Goal: Task Accomplishment & Management: Complete application form

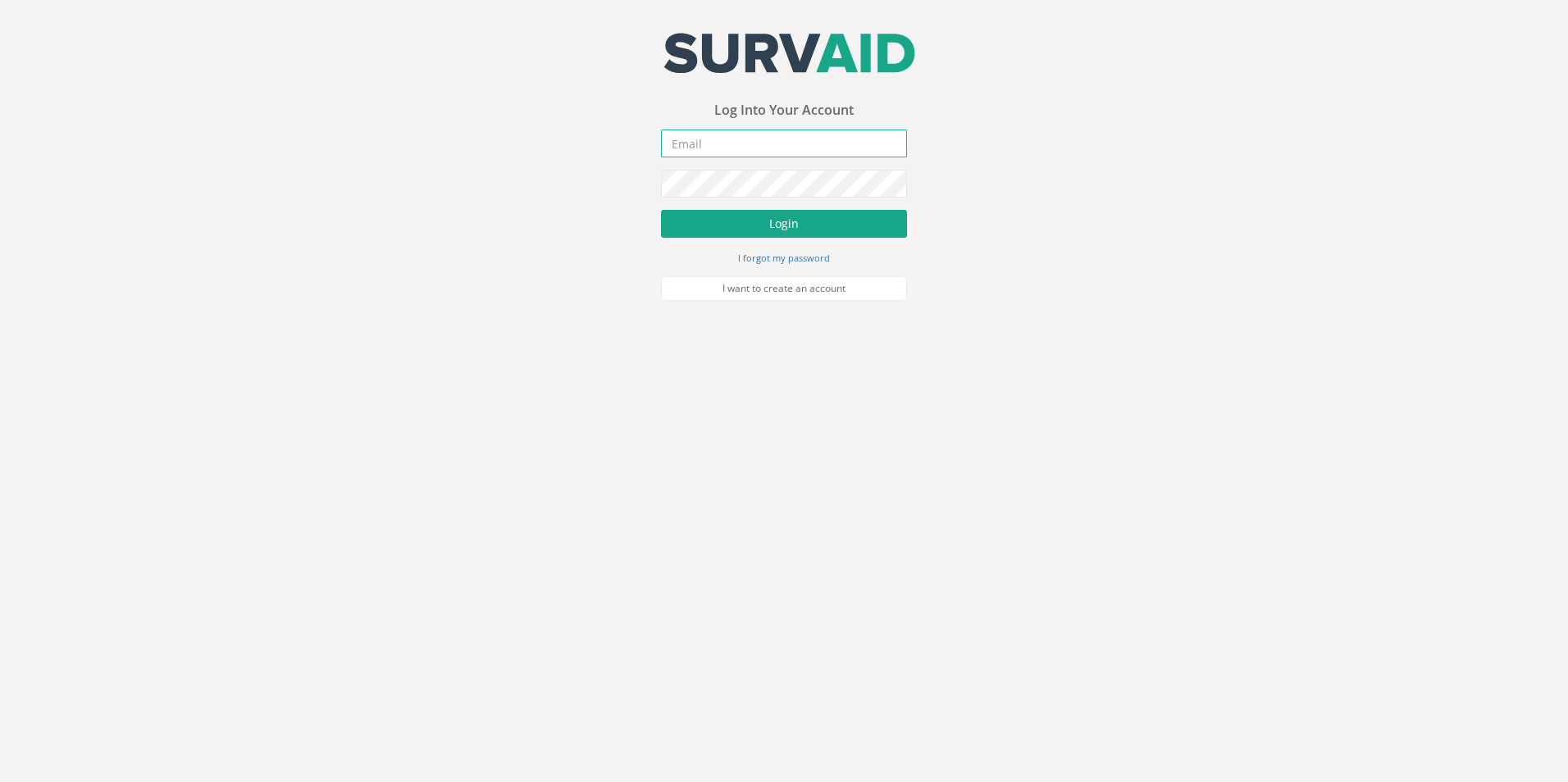
type input "[EMAIL_ADDRESS][PERSON_NAME][DOMAIN_NAME]"
click at [744, 227] on button "Login" at bounding box center [784, 223] width 246 height 28
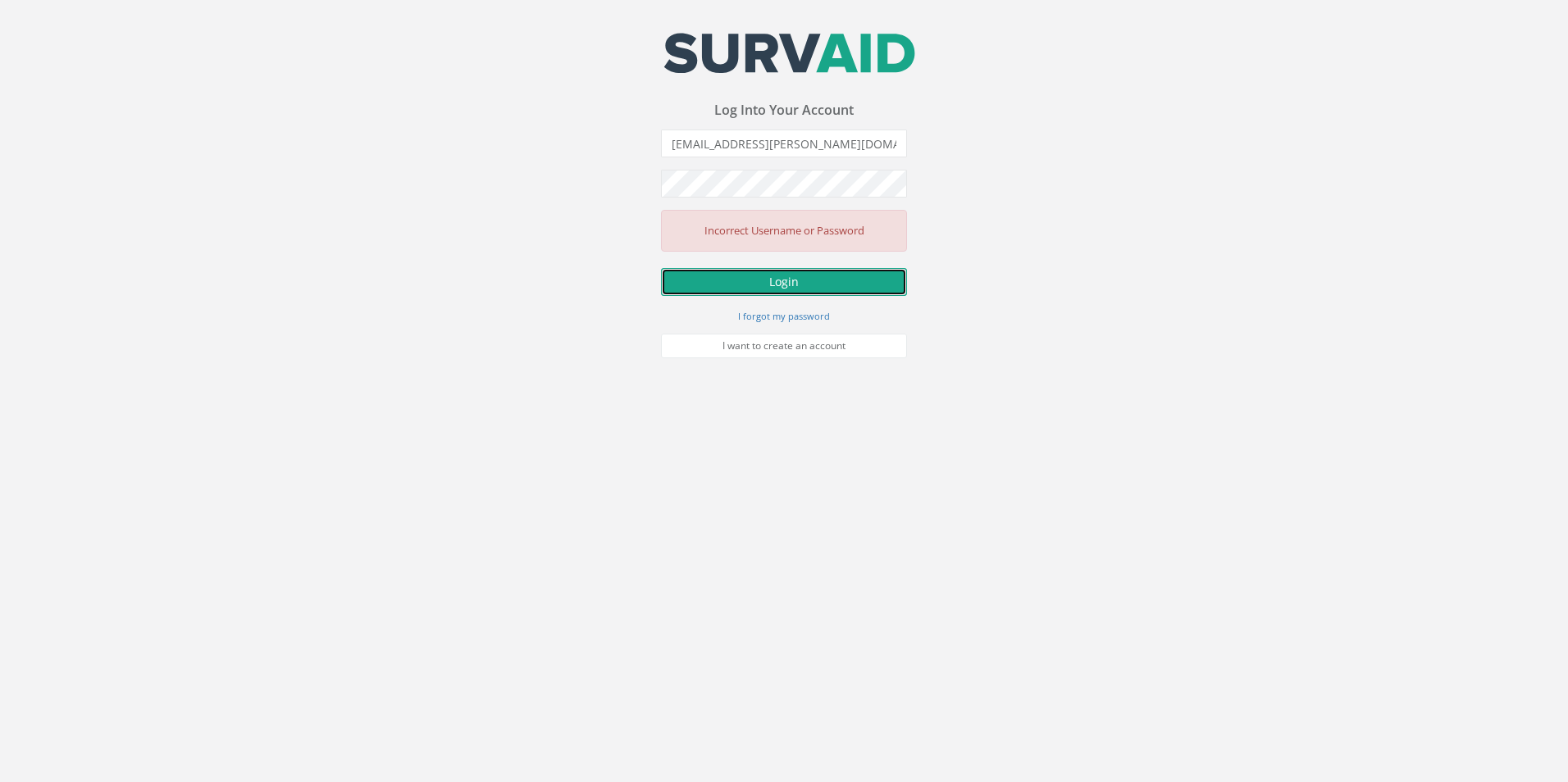
click at [725, 276] on button "Login" at bounding box center [784, 282] width 246 height 28
click at [610, 188] on div "Your email address was sucessfully verified - please login below to continue Yo…" at bounding box center [784, 179] width 1568 height 359
click at [661, 268] on button "Login" at bounding box center [784, 282] width 246 height 28
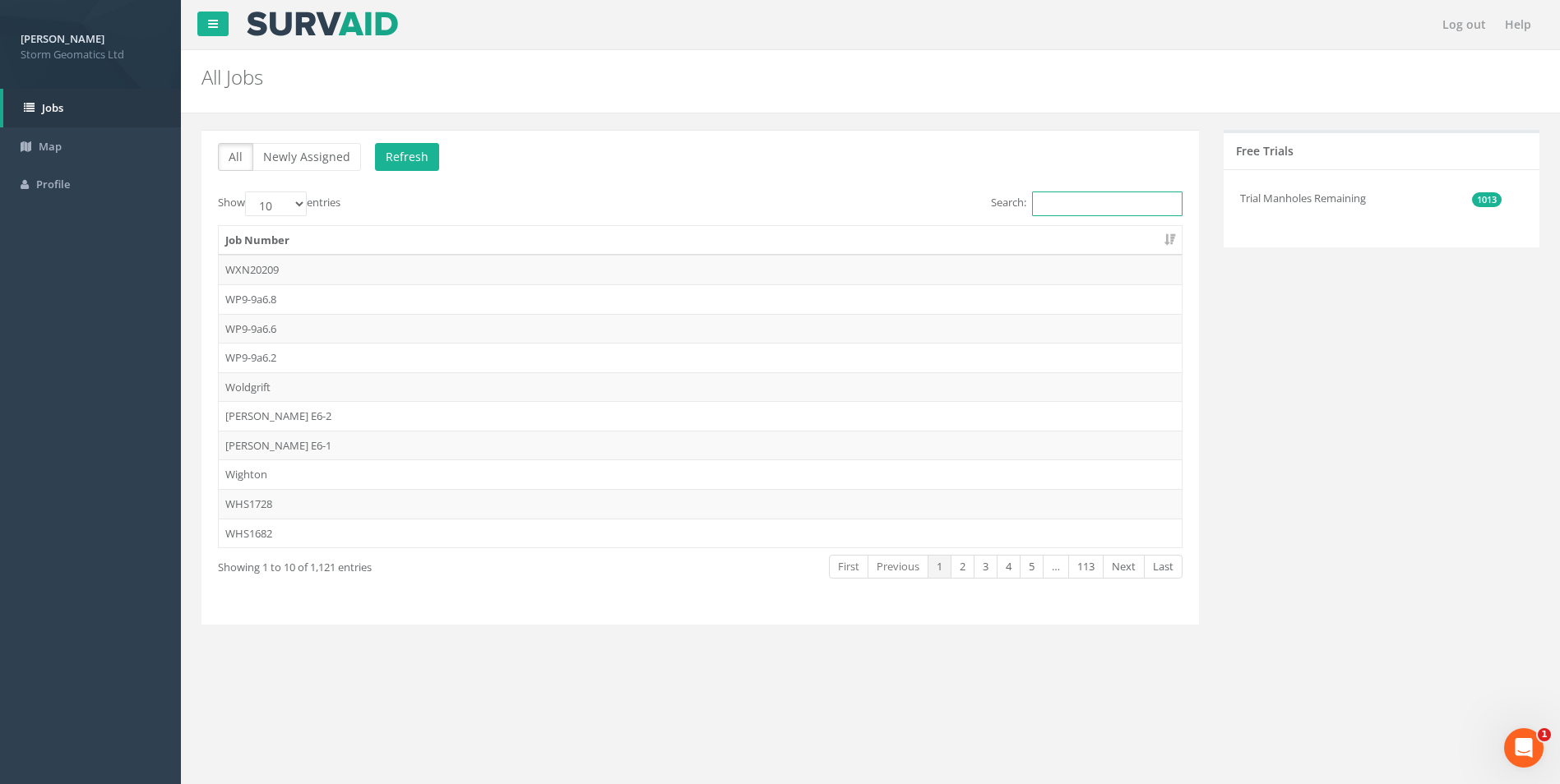
click at [1054, 203] on input "Search:" at bounding box center [1108, 204] width 151 height 25
type input "2"
drag, startPoint x: 74, startPoint y: 137, endPoint x: 99, endPoint y: 138, distance: 25.0
click at [74, 137] on link "Map" at bounding box center [91, 147] width 181 height 39
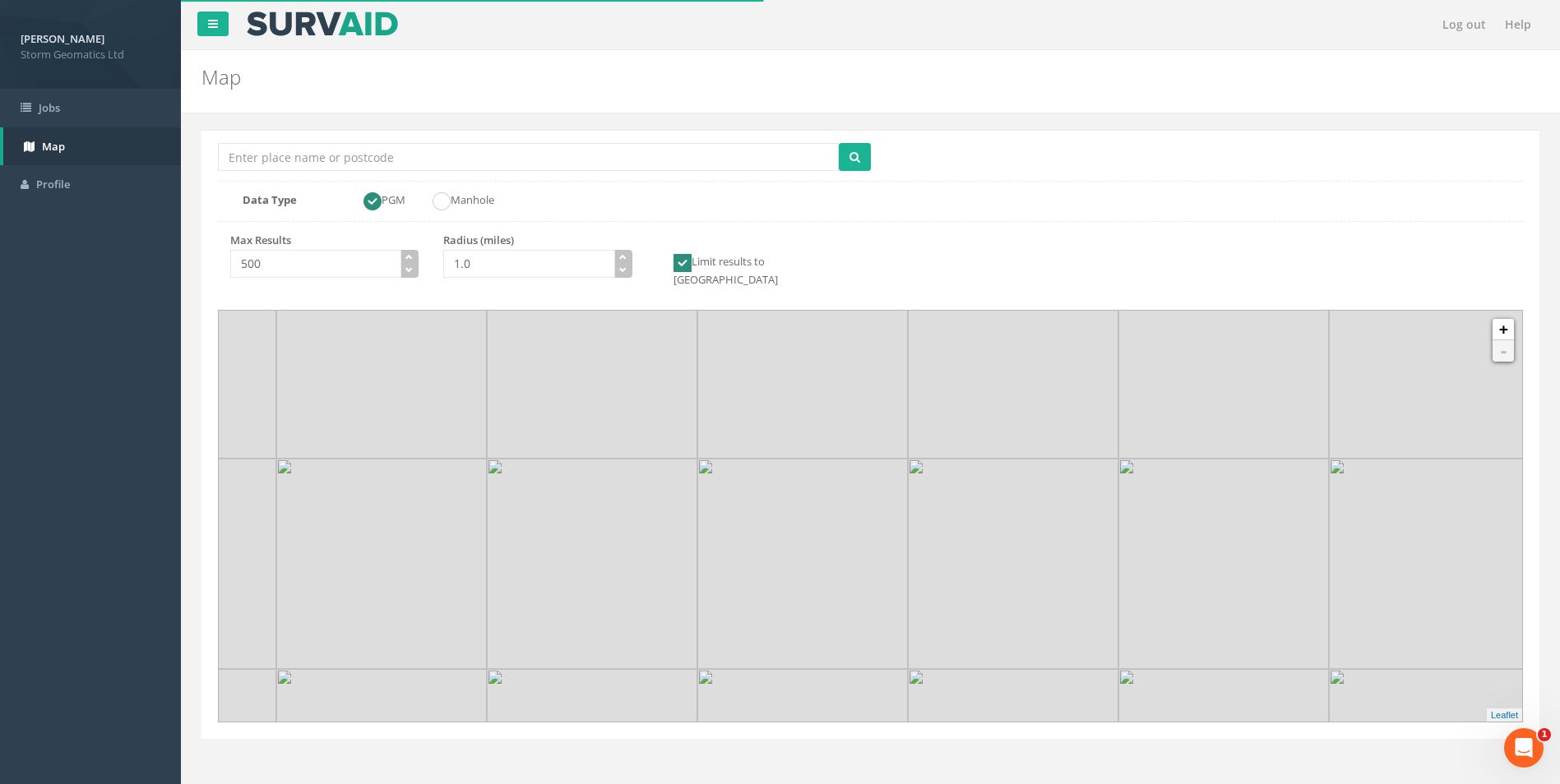
drag, startPoint x: 855, startPoint y: 504, endPoint x: 791, endPoint y: 474, distance: 70.7
click at [1502, 321] on link "+" at bounding box center [1503, 330] width 21 height 21
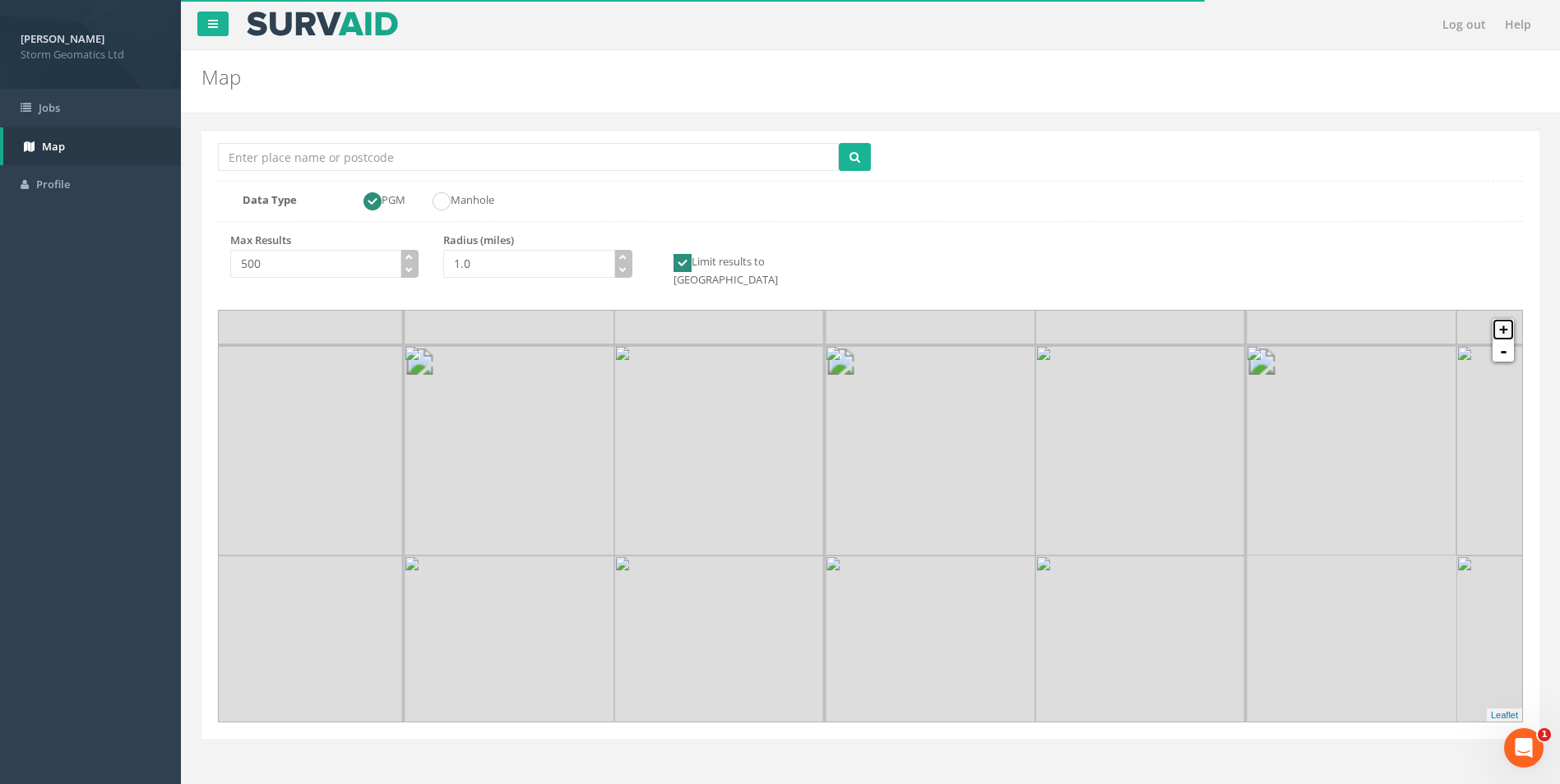
click at [1502, 321] on link "+" at bounding box center [1503, 330] width 21 height 21
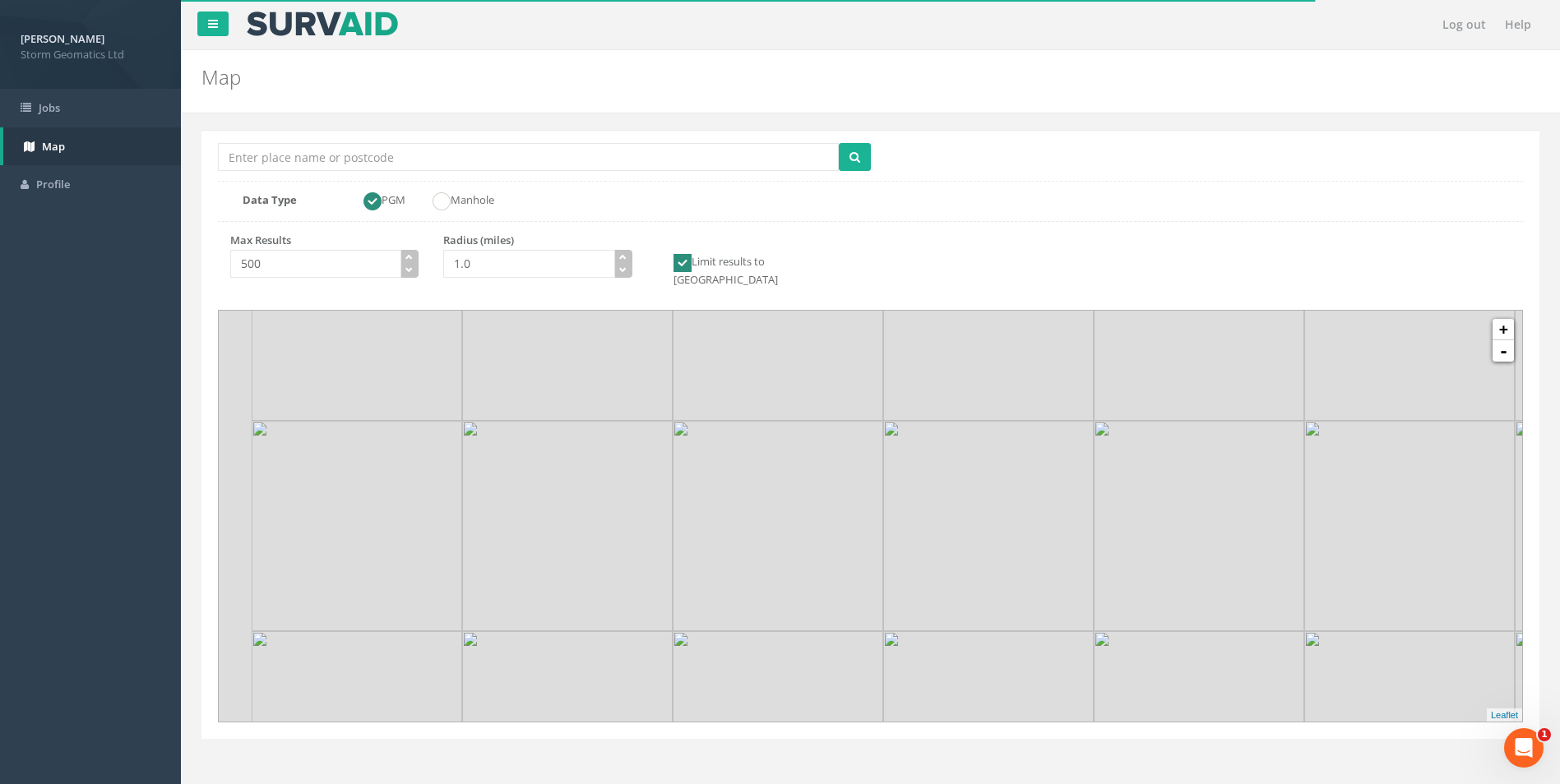
drag, startPoint x: 643, startPoint y: 468, endPoint x: 934, endPoint y: 441, distance: 292.2
click at [755, 505] on img at bounding box center [778, 526] width 210 height 210
drag, startPoint x: 1055, startPoint y: 512, endPoint x: 1209, endPoint y: 415, distance: 182.0
click at [1039, 415] on img at bounding box center [948, 374] width 210 height 210
click at [1499, 319] on link "+" at bounding box center [1503, 330] width 21 height 21
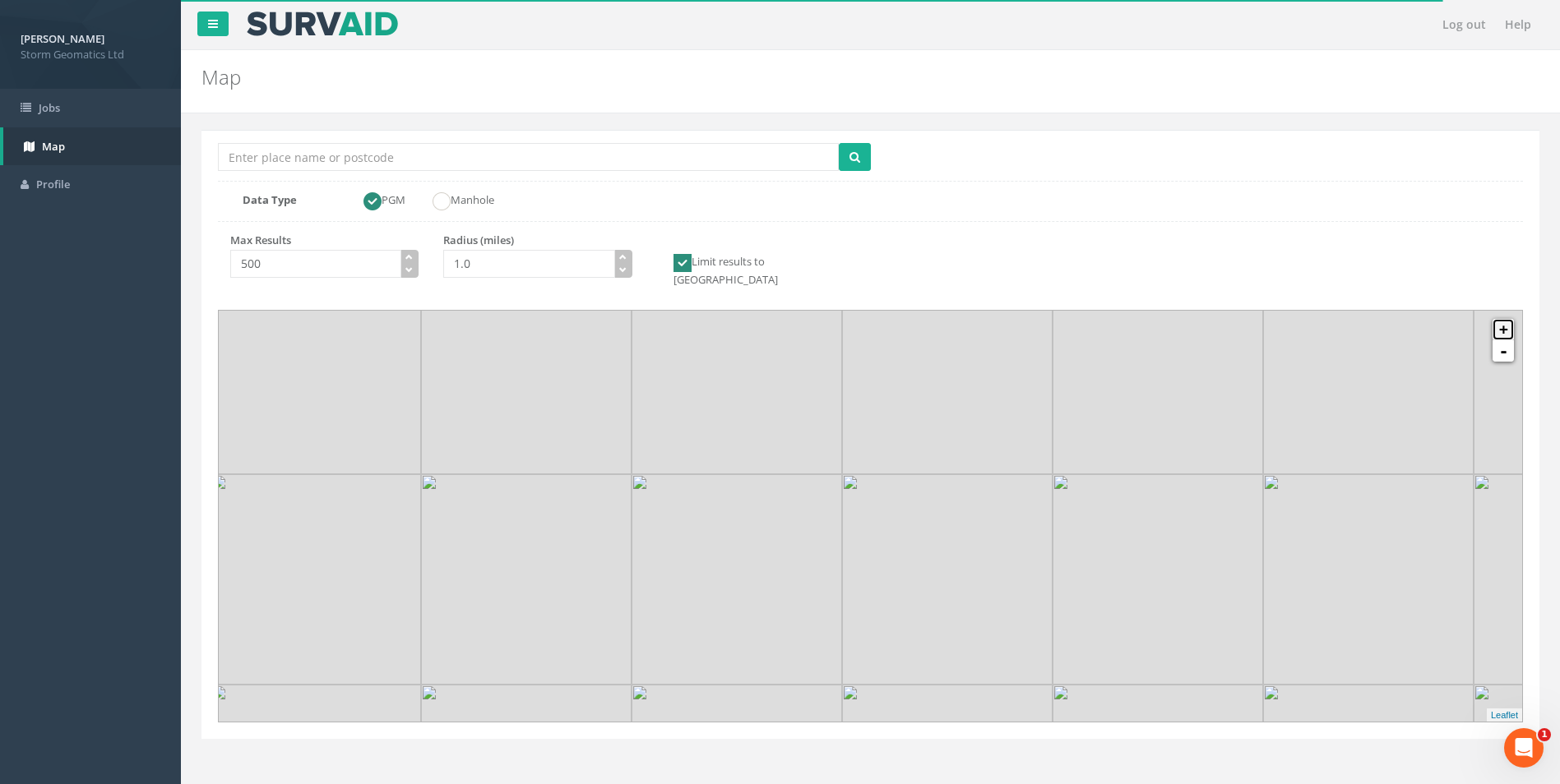
click at [1499, 319] on link "+" at bounding box center [1503, 330] width 21 height 21
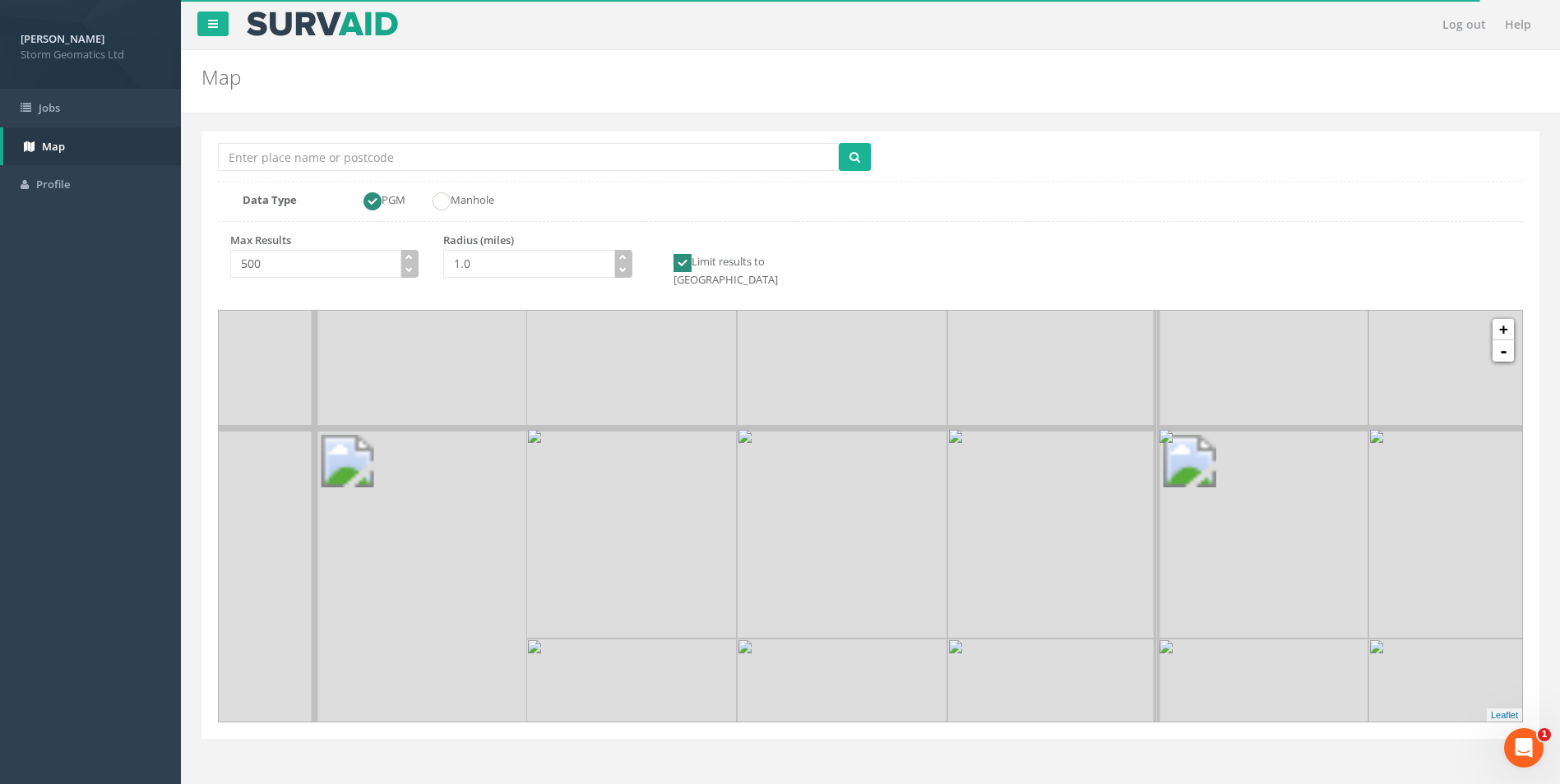
drag, startPoint x: 781, startPoint y: 446, endPoint x: 1015, endPoint y: 500, distance: 240.1
click at [1021, 501] on img at bounding box center [1053, 533] width 210 height 210
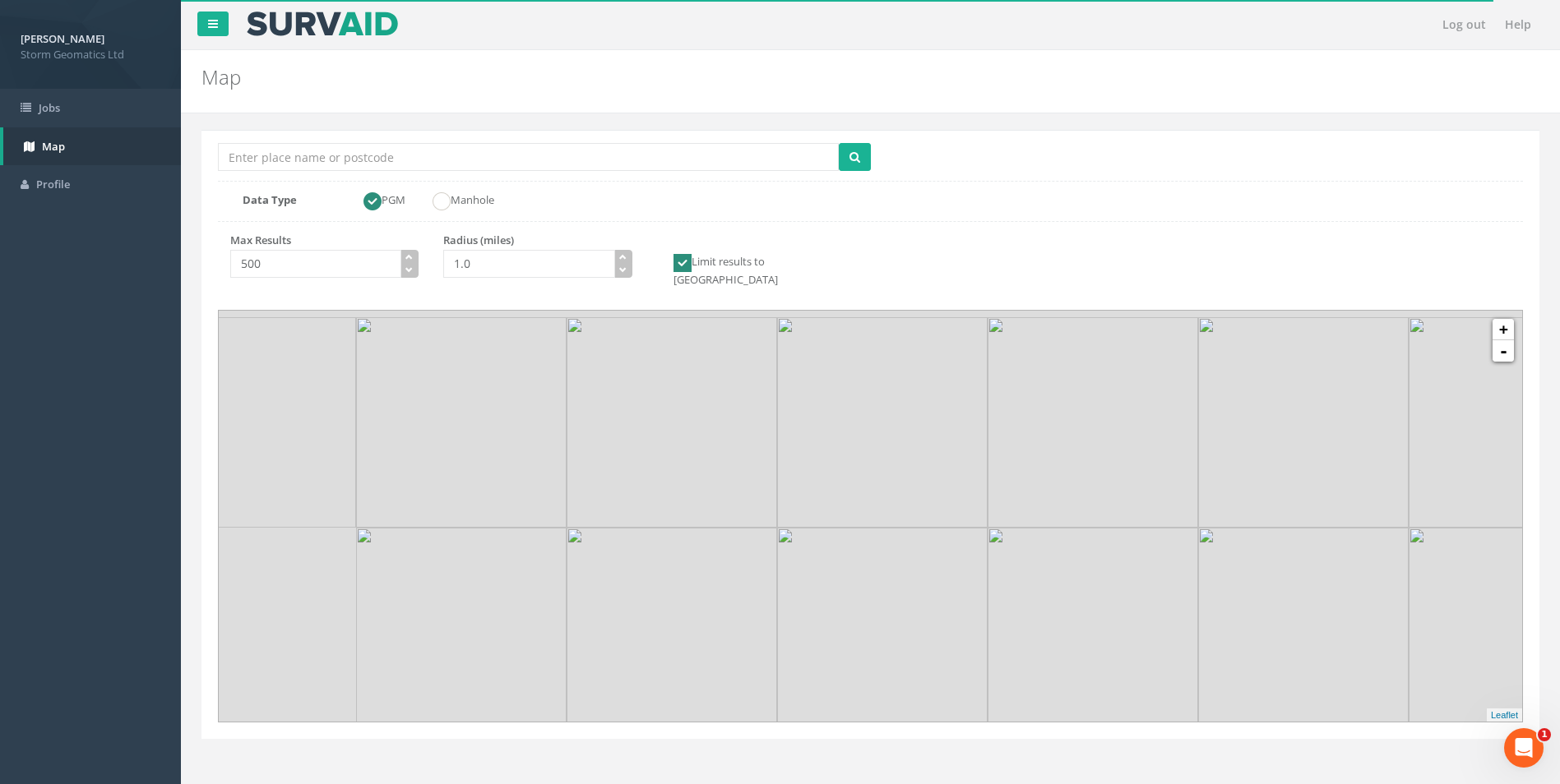
drag, startPoint x: 765, startPoint y: 452, endPoint x: 867, endPoint y: 478, distance: 105.3
click at [782, 527] on img at bounding box center [883, 422] width 210 height 210
click at [1502, 319] on link "+" at bounding box center [1503, 330] width 21 height 21
click at [1503, 319] on link "+" at bounding box center [1503, 330] width 21 height 21
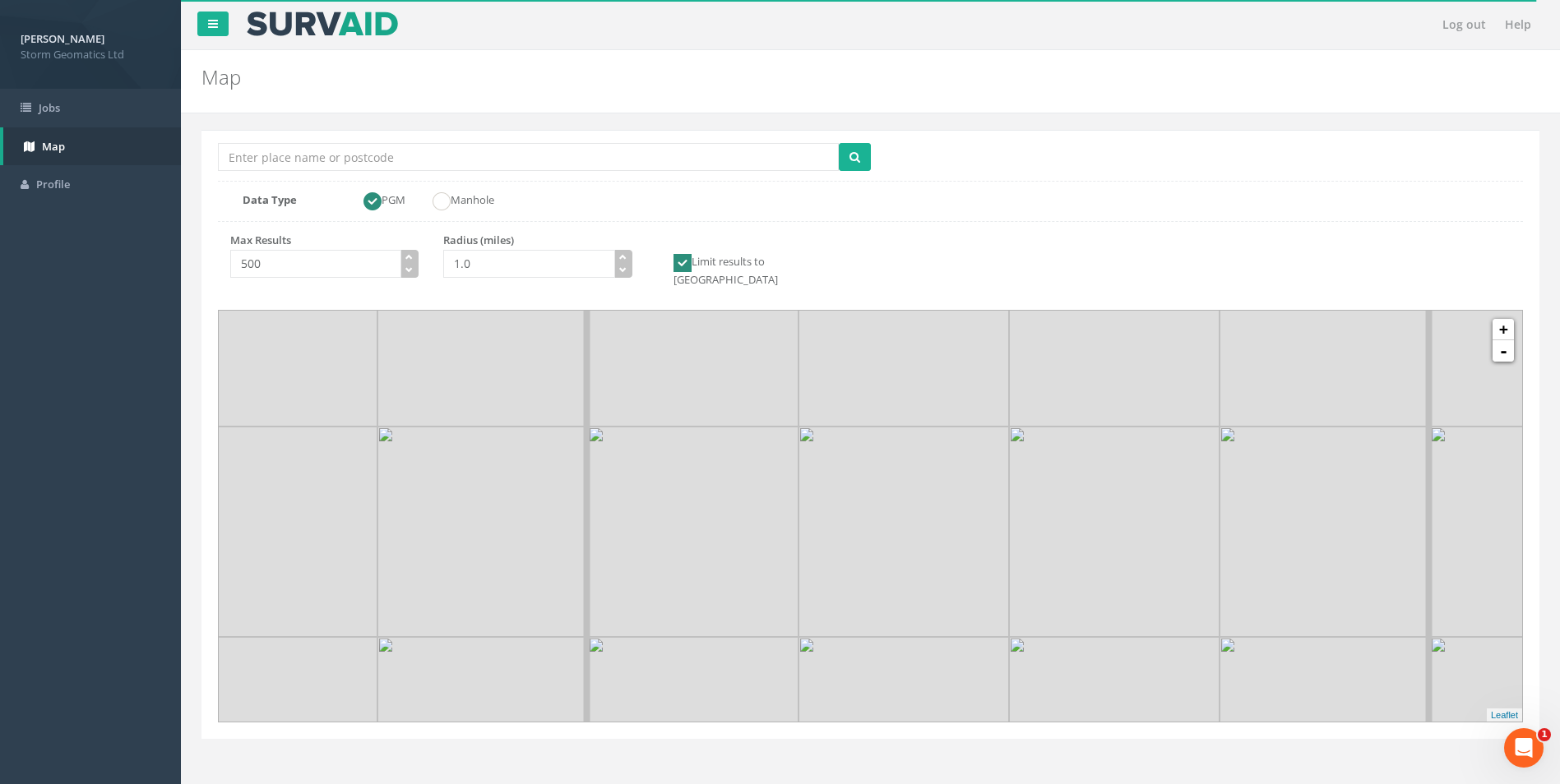
drag, startPoint x: 950, startPoint y: 479, endPoint x: 1049, endPoint y: 678, distance: 222.3
drag, startPoint x: 806, startPoint y: 453, endPoint x: 838, endPoint y: 523, distance: 77.0
click at [812, 523] on img at bounding box center [707, 554] width 210 height 210
click at [1504, 319] on link "+" at bounding box center [1503, 330] width 21 height 21
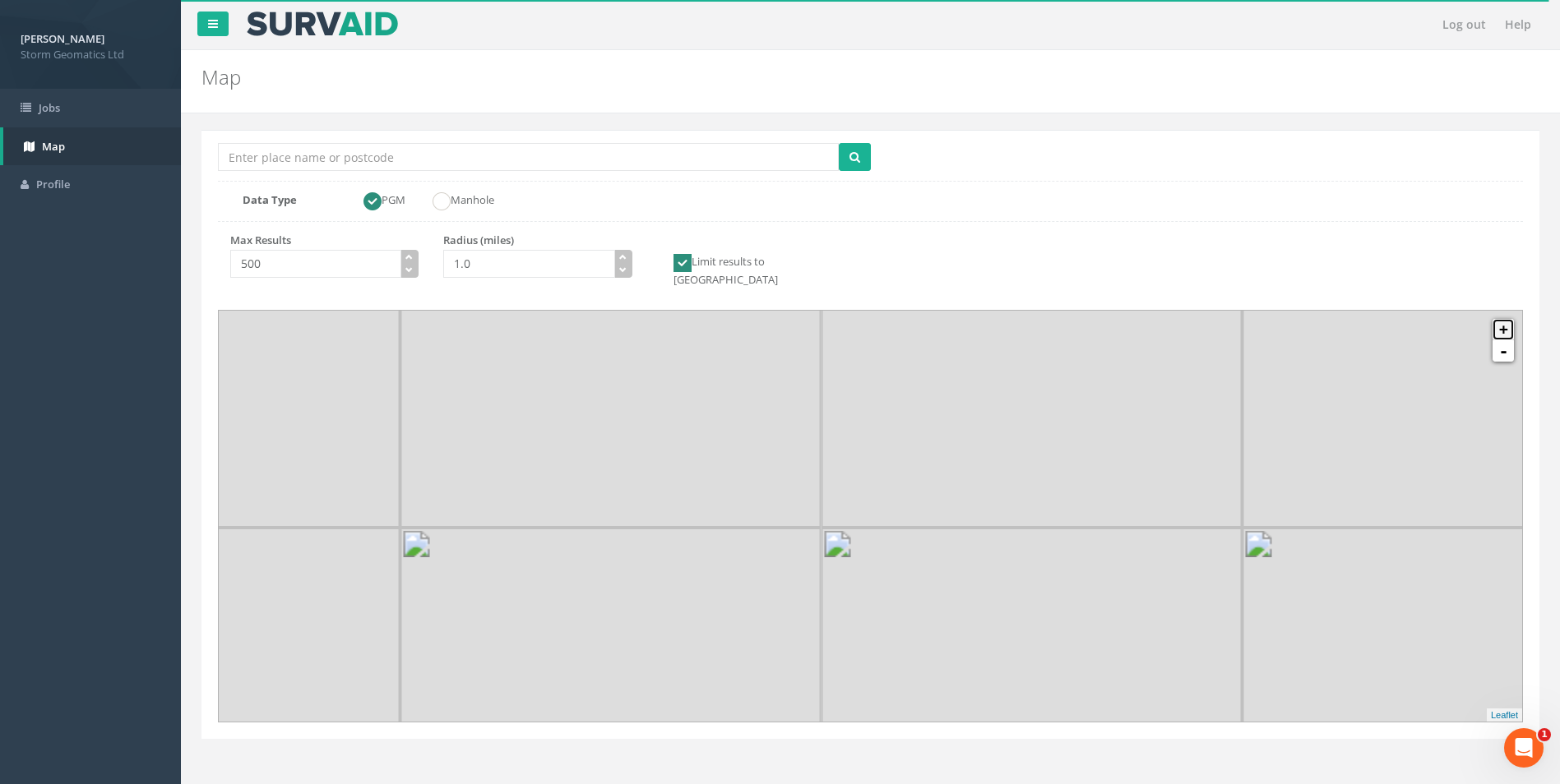
click at [1504, 319] on link "+" at bounding box center [1503, 330] width 21 height 21
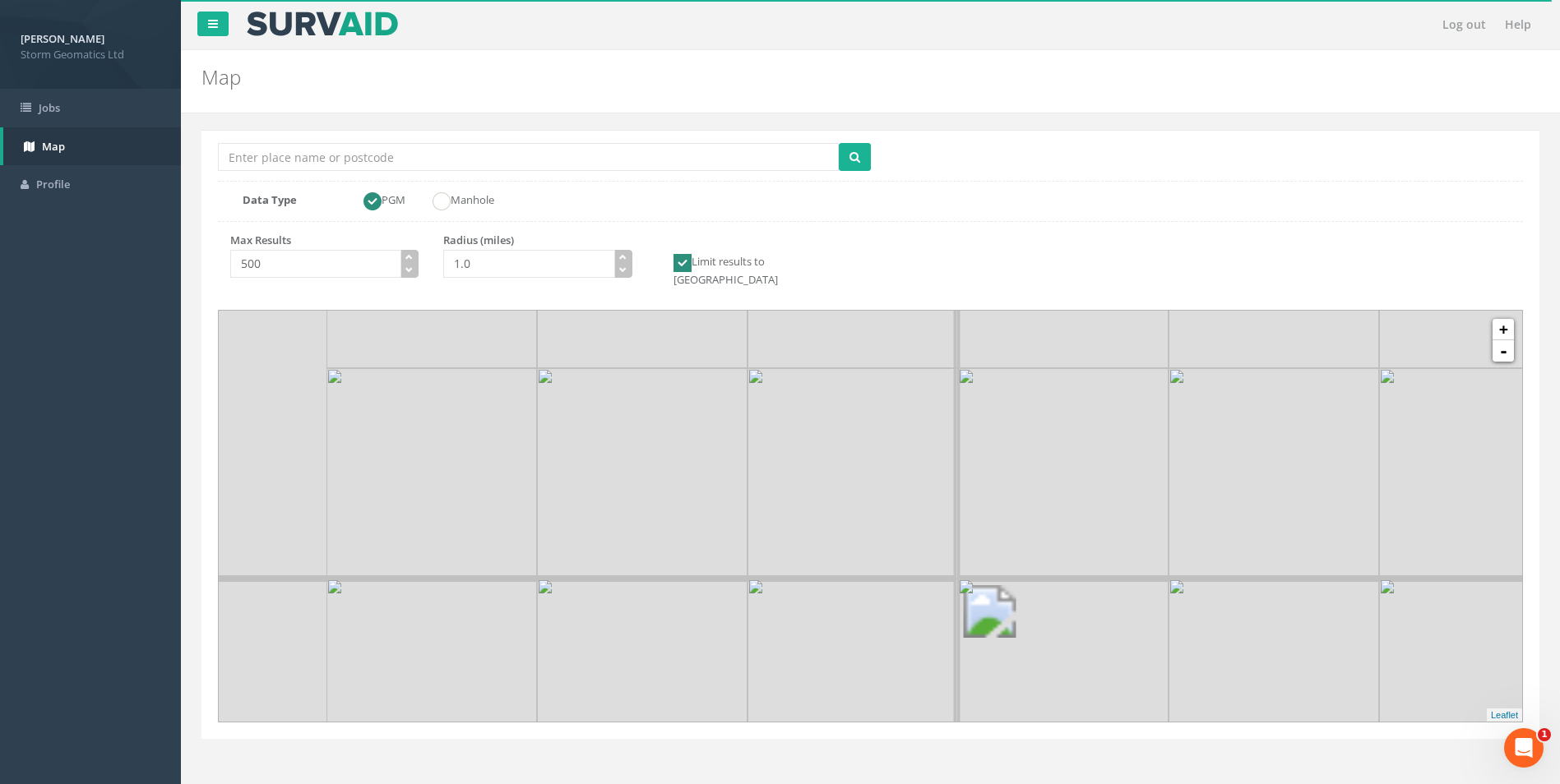
drag, startPoint x: 931, startPoint y: 427, endPoint x: 1191, endPoint y: 466, distance: 262.9
click at [1196, 680] on div at bounding box center [1196, 680] width 0 height 0
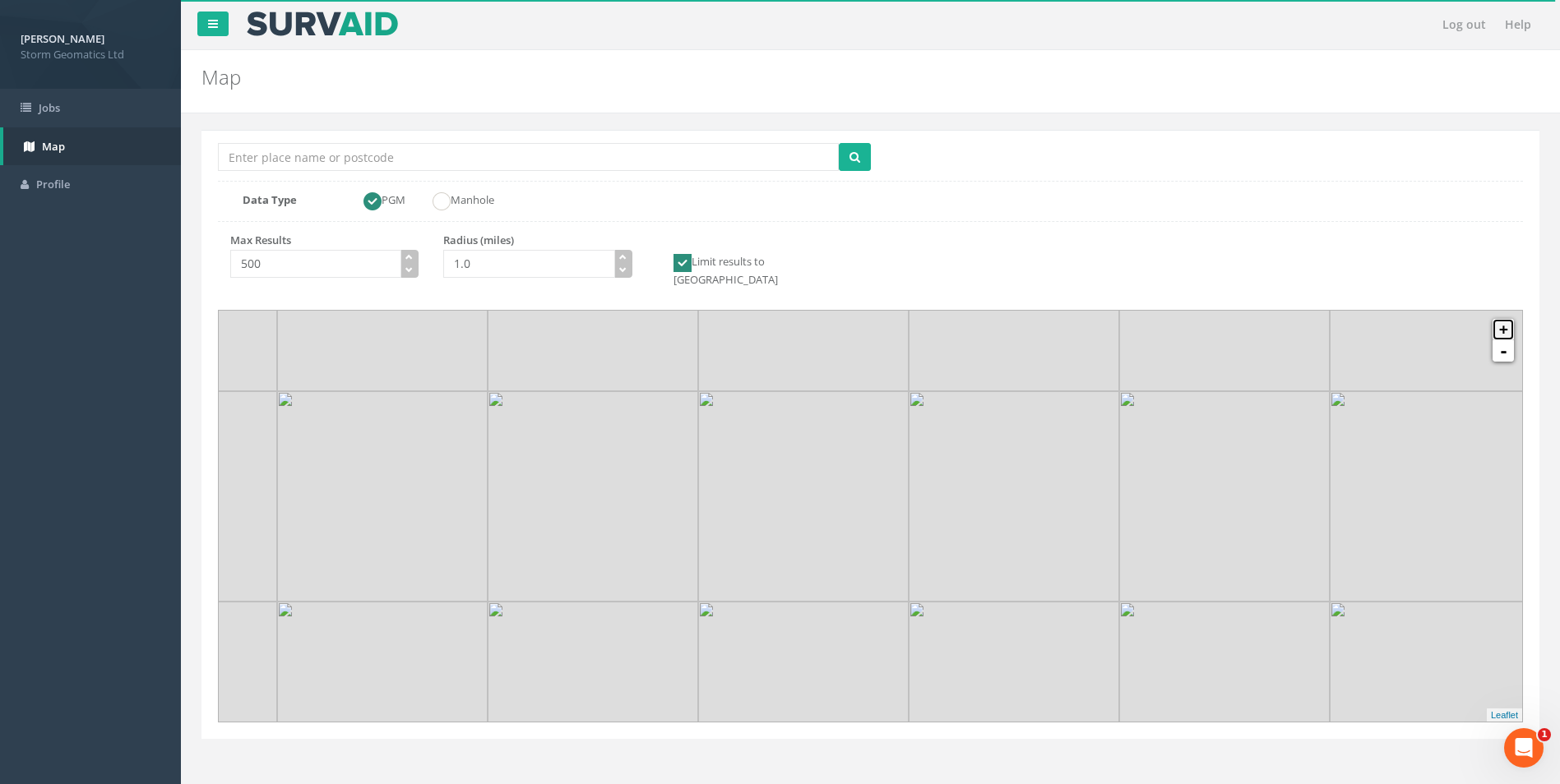
click at [1514, 319] on link "+" at bounding box center [1503, 330] width 21 height 21
click at [1506, 319] on link "+" at bounding box center [1503, 330] width 21 height 21
drag, startPoint x: 839, startPoint y: 429, endPoint x: 950, endPoint y: 569, distance: 178.7
click at [950, 558] on img at bounding box center [868, 453] width 210 height 210
click at [1502, 320] on link "+" at bounding box center [1503, 330] width 21 height 21
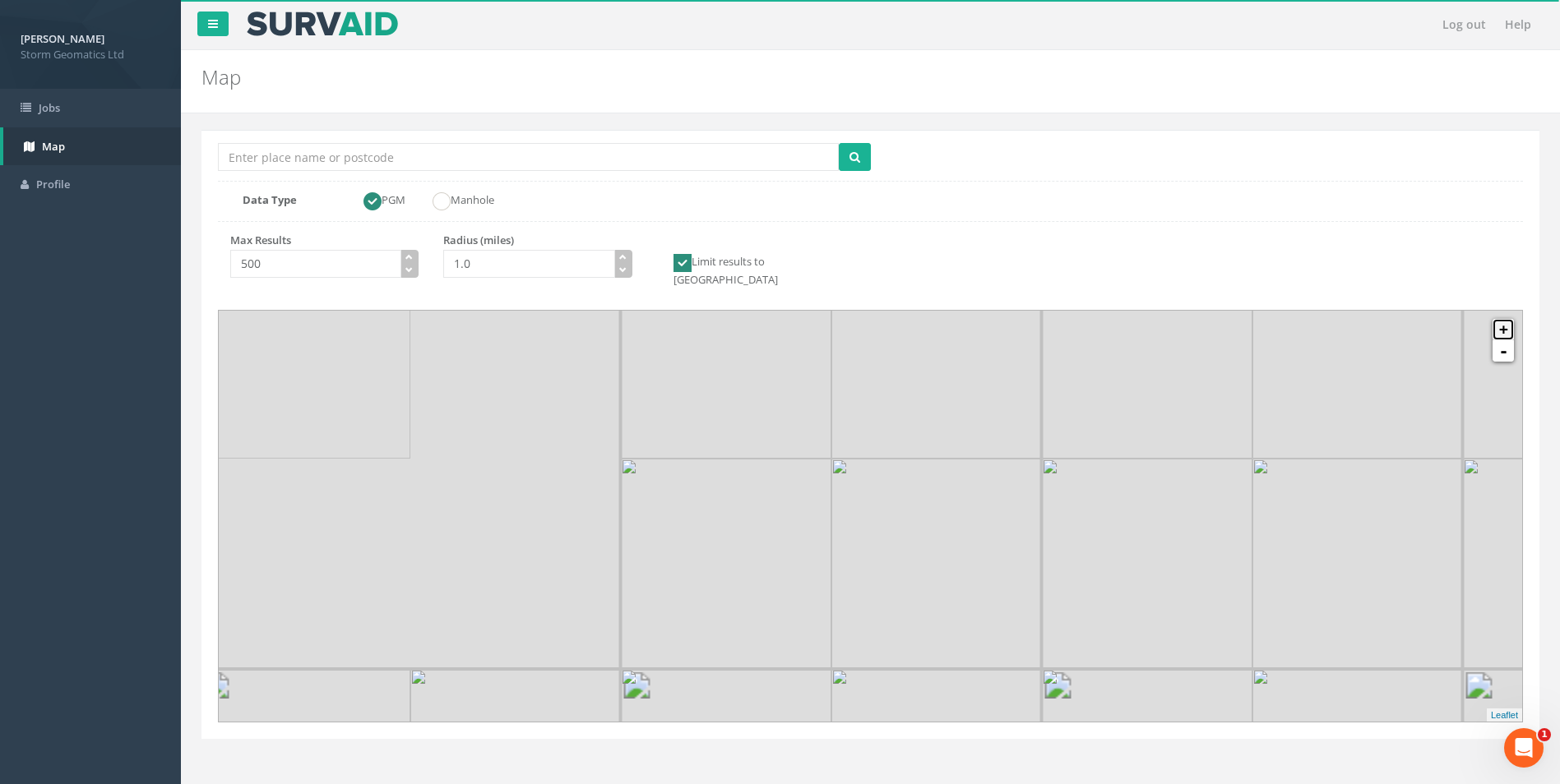
click at [1502, 319] on link "+" at bounding box center [1503, 330] width 21 height 21
drag, startPoint x: 802, startPoint y: 392, endPoint x: 947, endPoint y: 433, distance: 150.7
click at [947, 438] on img at bounding box center [1037, 543] width 210 height 210
drag, startPoint x: 783, startPoint y: 448, endPoint x: 728, endPoint y: 538, distance: 105.5
click at [728, 538] on img at bounding box center [772, 628] width 210 height 210
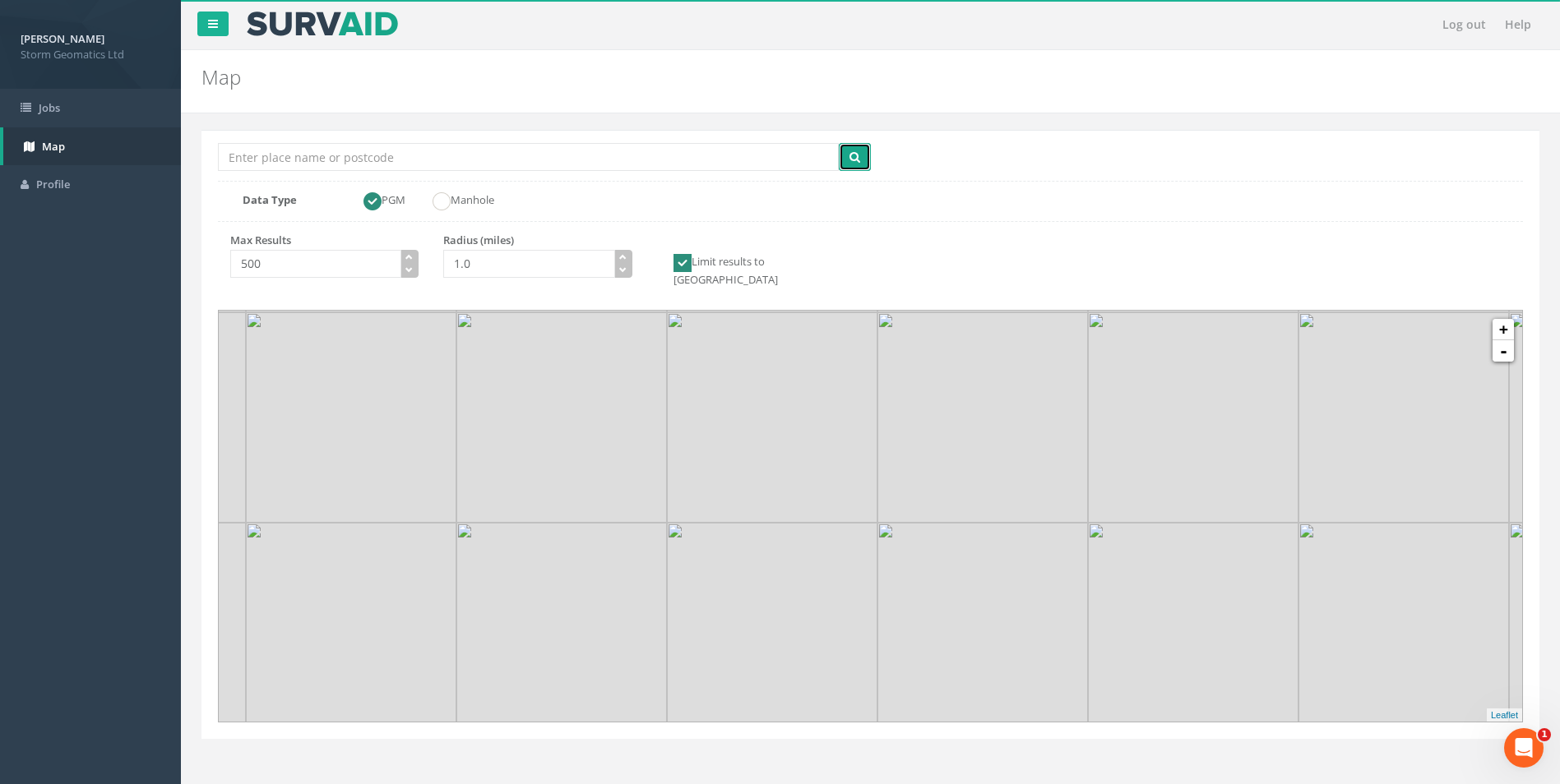
click at [849, 164] on button "submit" at bounding box center [855, 156] width 32 height 28
click at [472, 162] on input "Location Search Box" at bounding box center [529, 156] width 621 height 28
type input "hednesford"
click at [843, 158] on button "submit" at bounding box center [855, 156] width 32 height 28
click at [871, 482] on img at bounding box center [870, 499] width 20 height 34
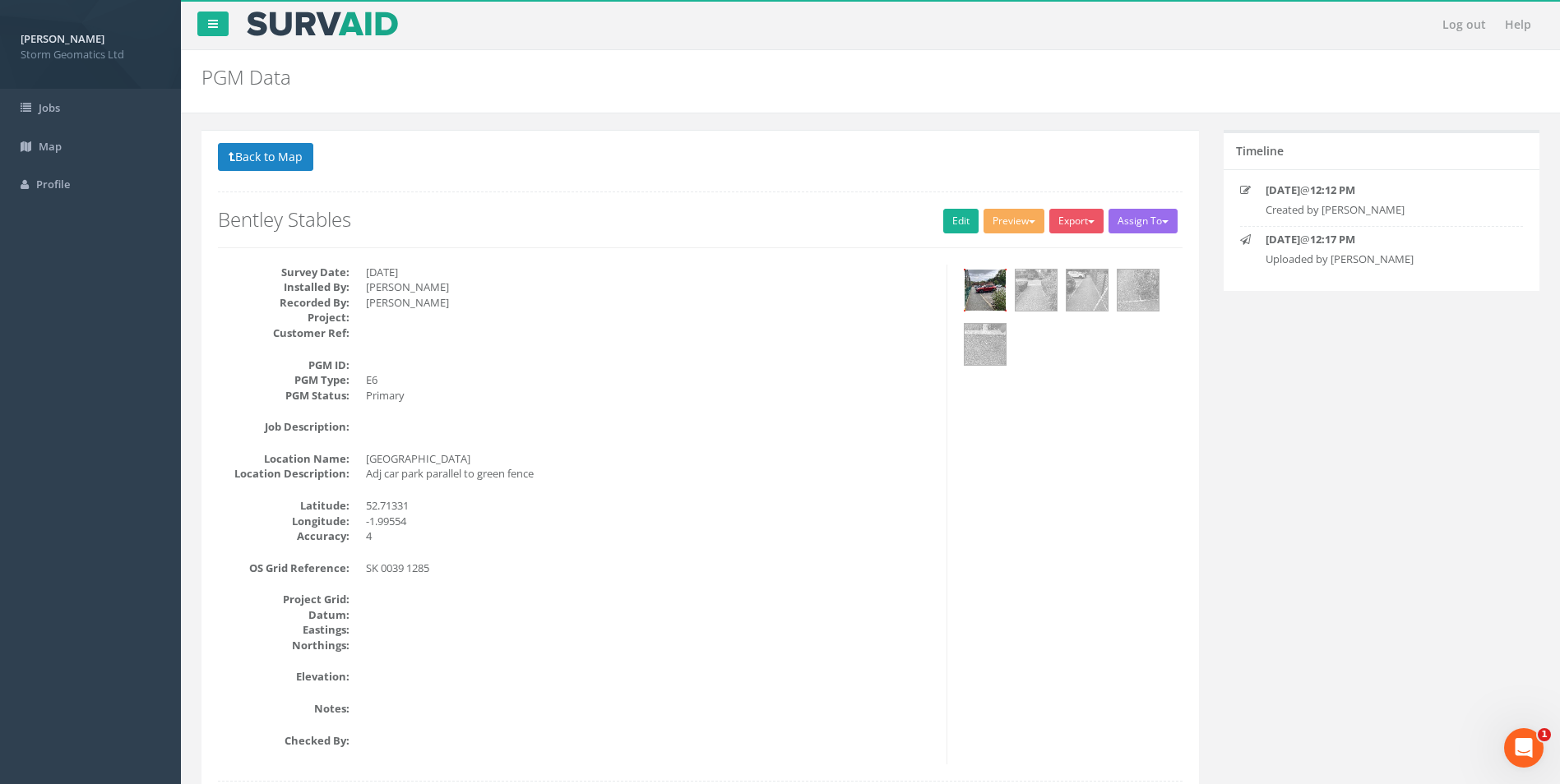
click at [992, 292] on img at bounding box center [985, 290] width 41 height 41
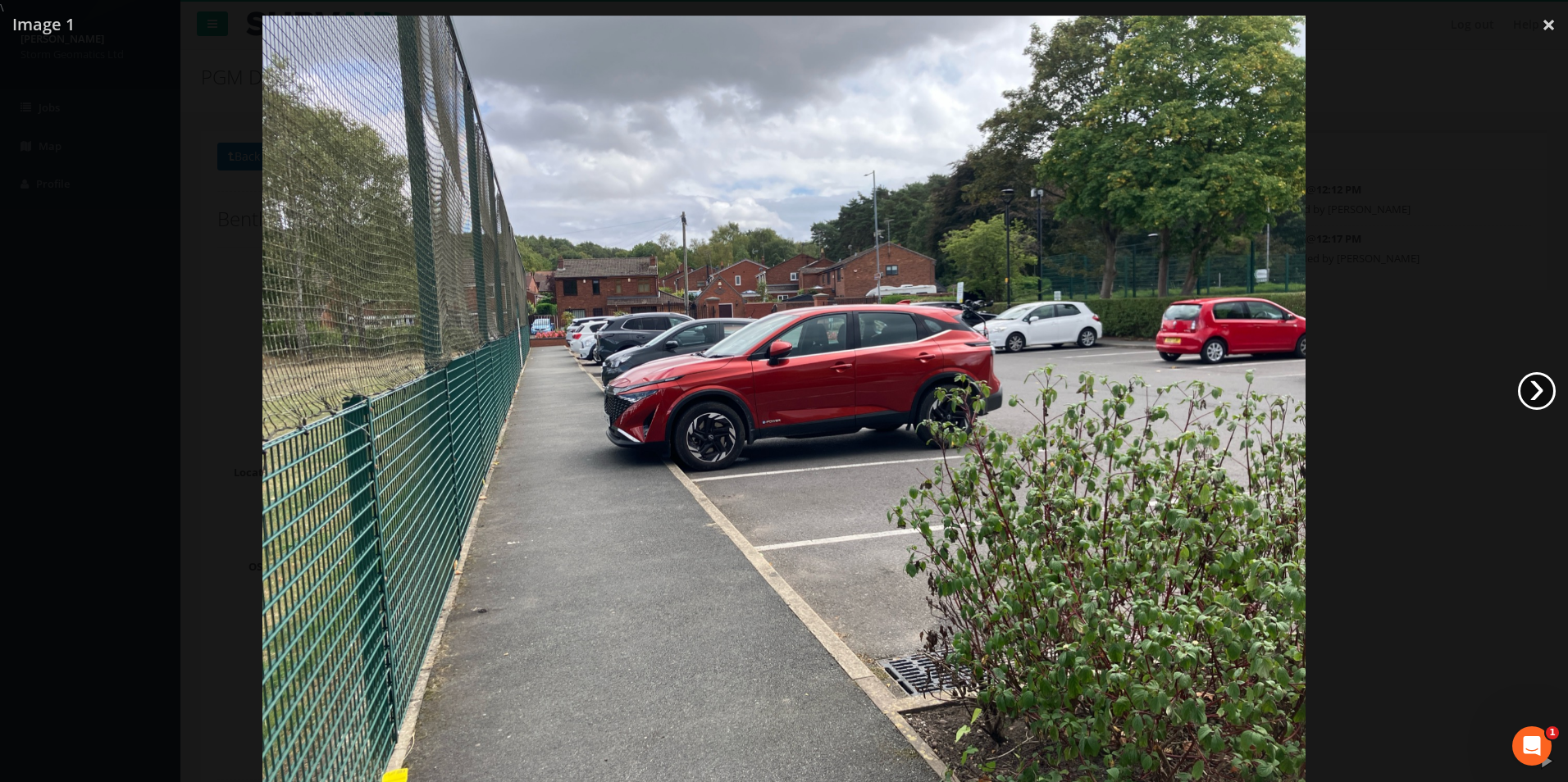
click at [1542, 386] on link "›" at bounding box center [1536, 391] width 38 height 38
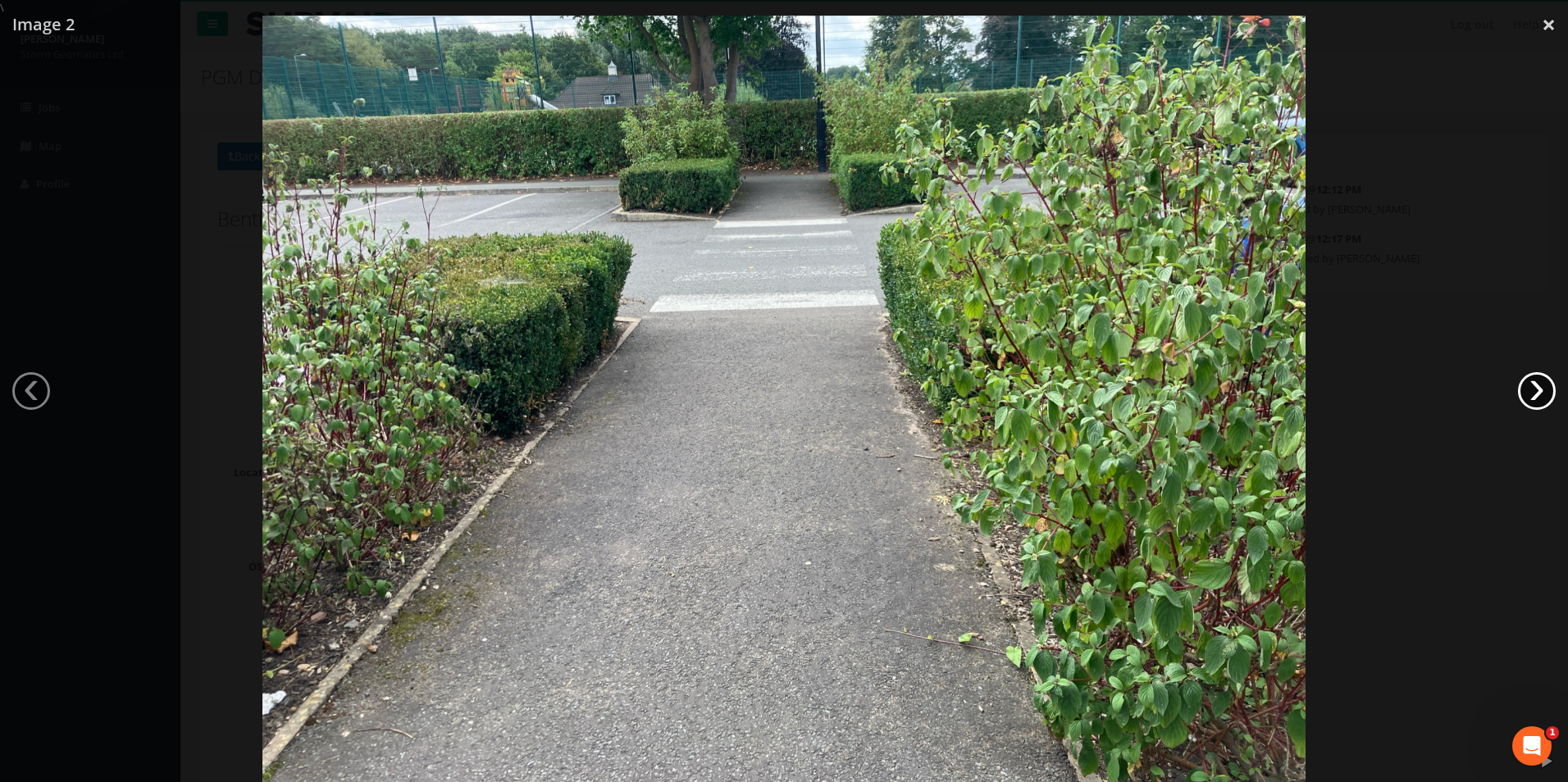
click at [1542, 386] on link "›" at bounding box center [1536, 391] width 38 height 38
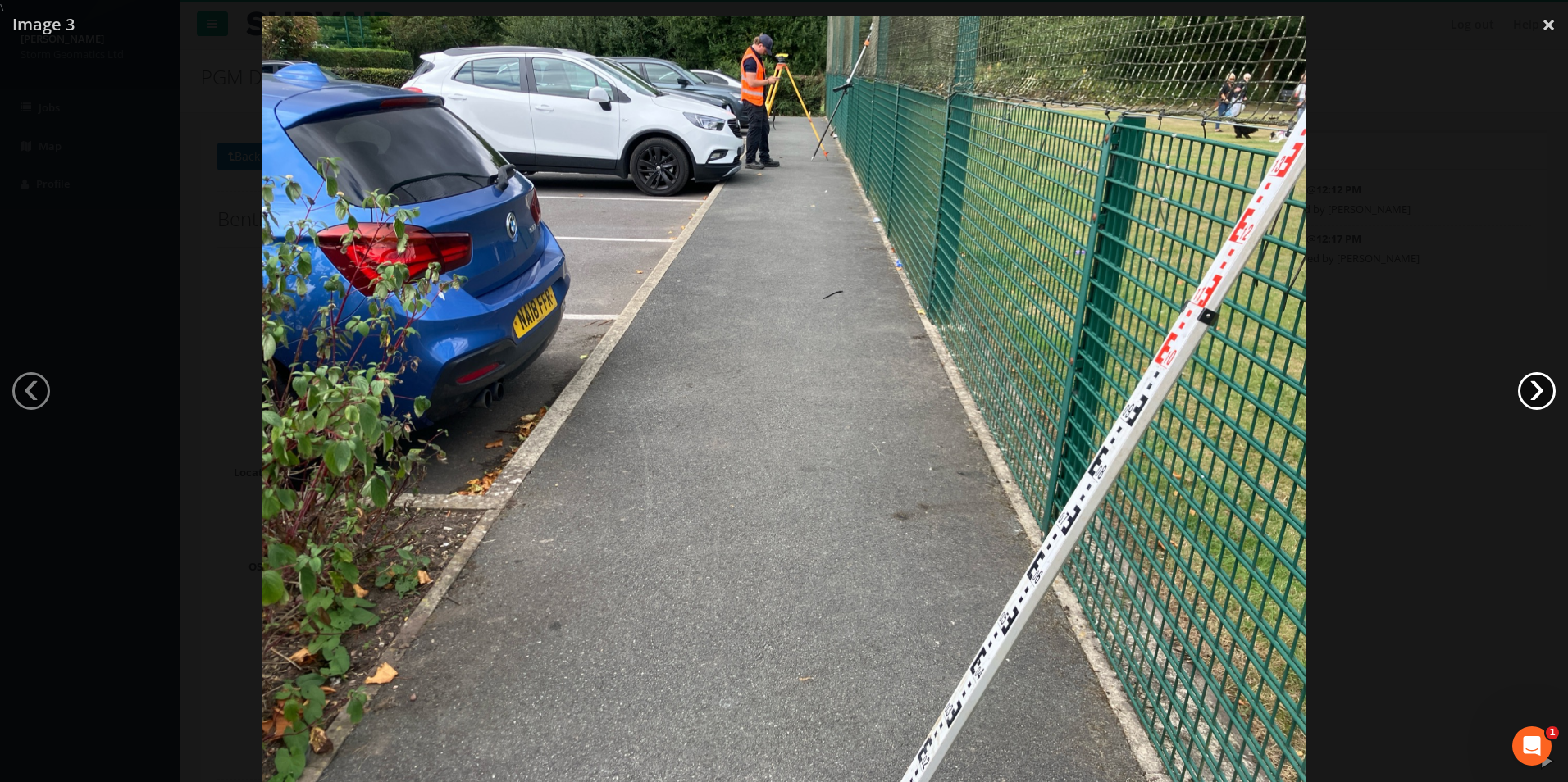
click at [1542, 386] on link "›" at bounding box center [1536, 391] width 38 height 38
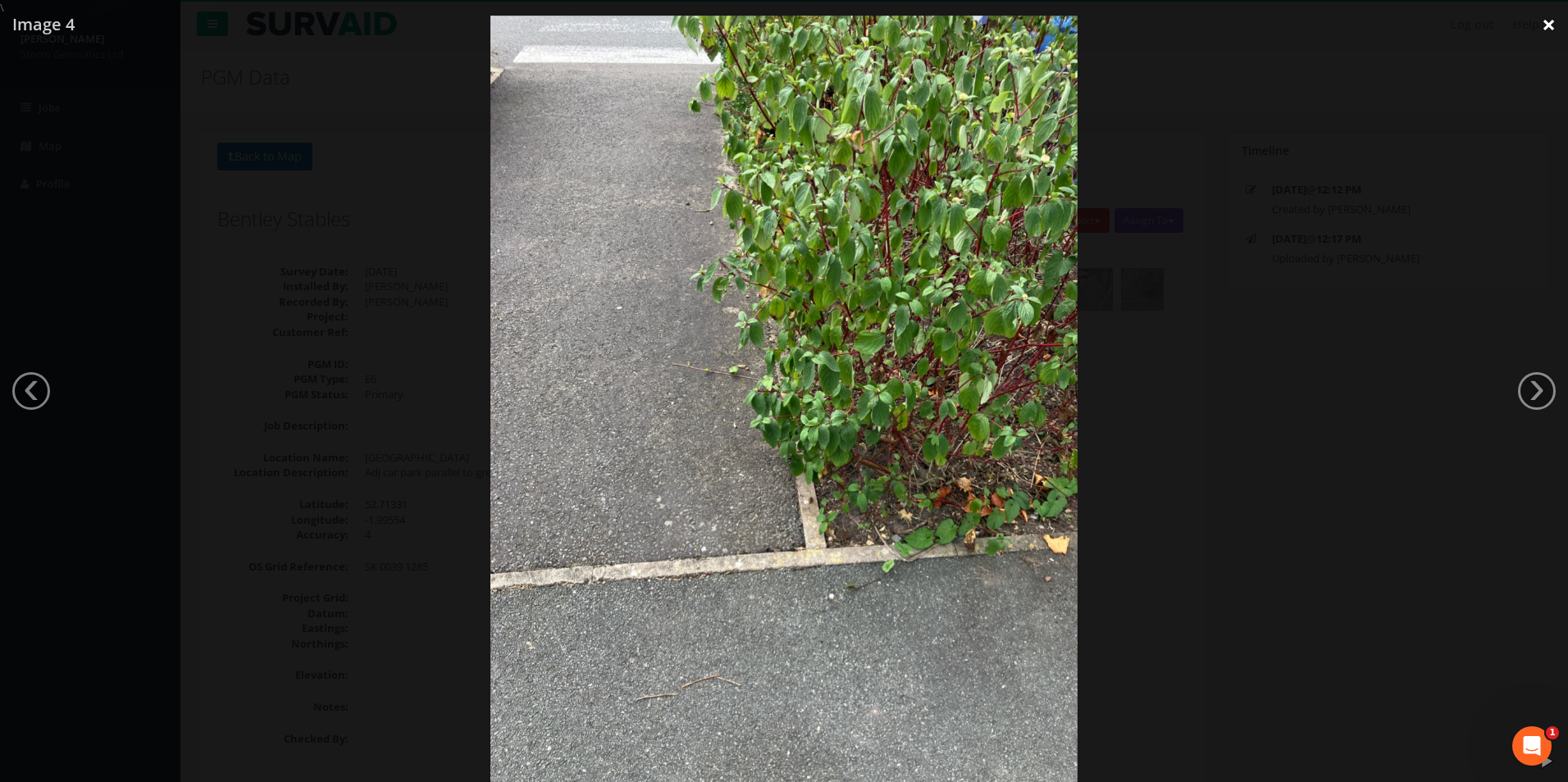
click at [1544, 23] on link "×" at bounding box center [1549, 24] width 38 height 49
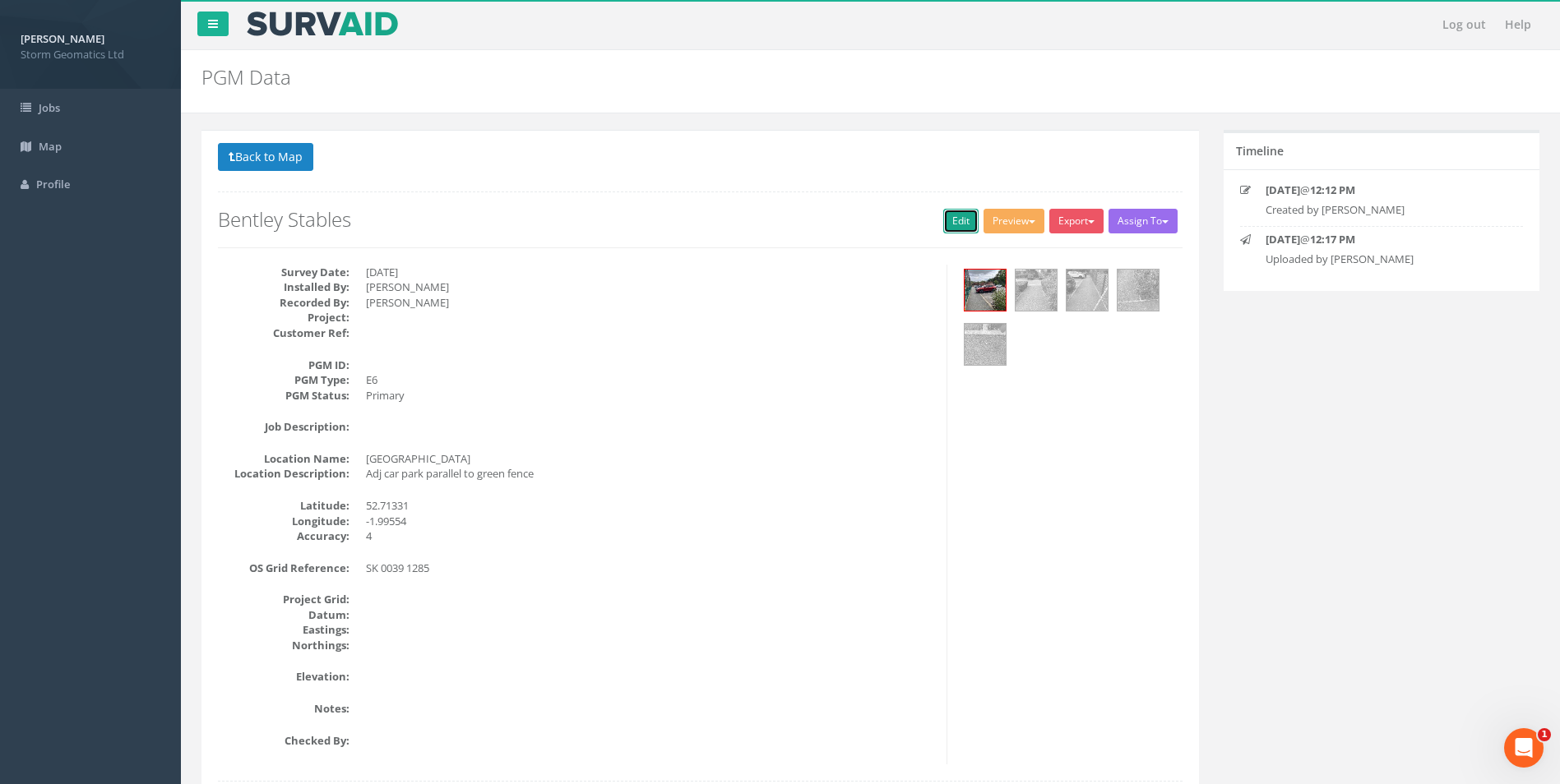
click at [948, 217] on link "Edit" at bounding box center [961, 222] width 36 height 25
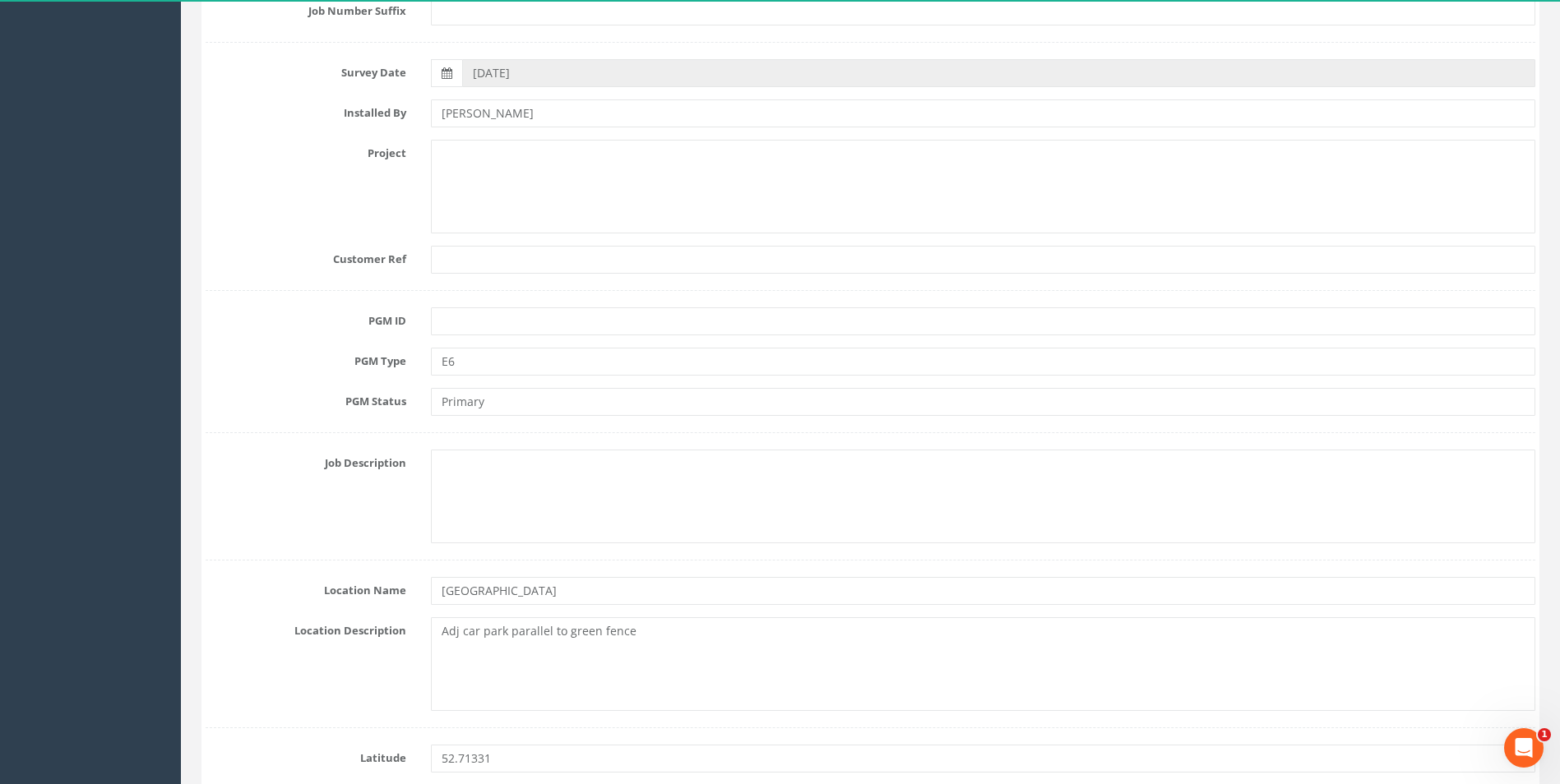
scroll to position [164, 0]
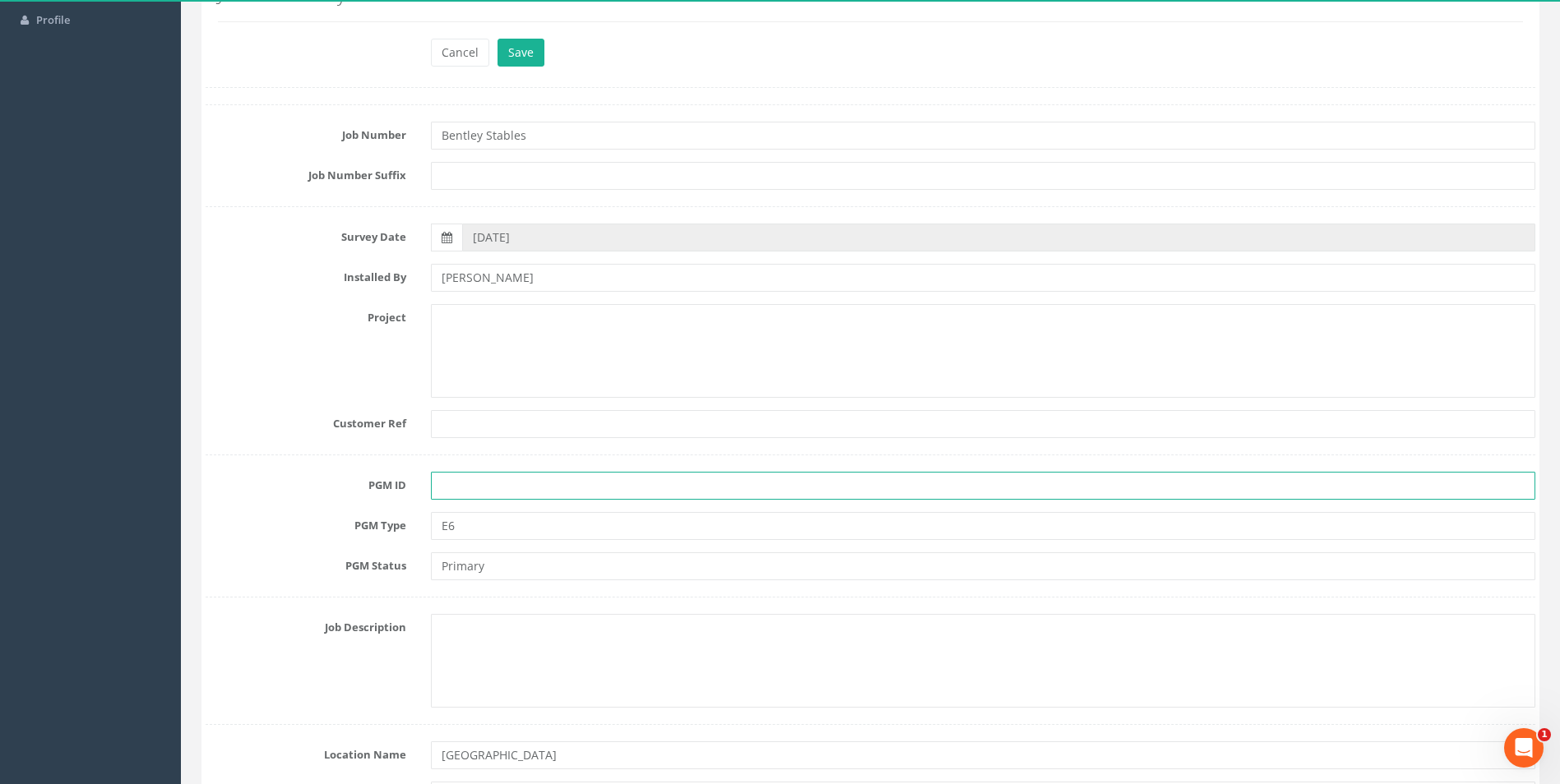
click at [510, 492] on input "text" at bounding box center [983, 485] width 1105 height 28
click at [519, 487] on input "text" at bounding box center [983, 485] width 1105 height 28
type input "BBS E6-1"
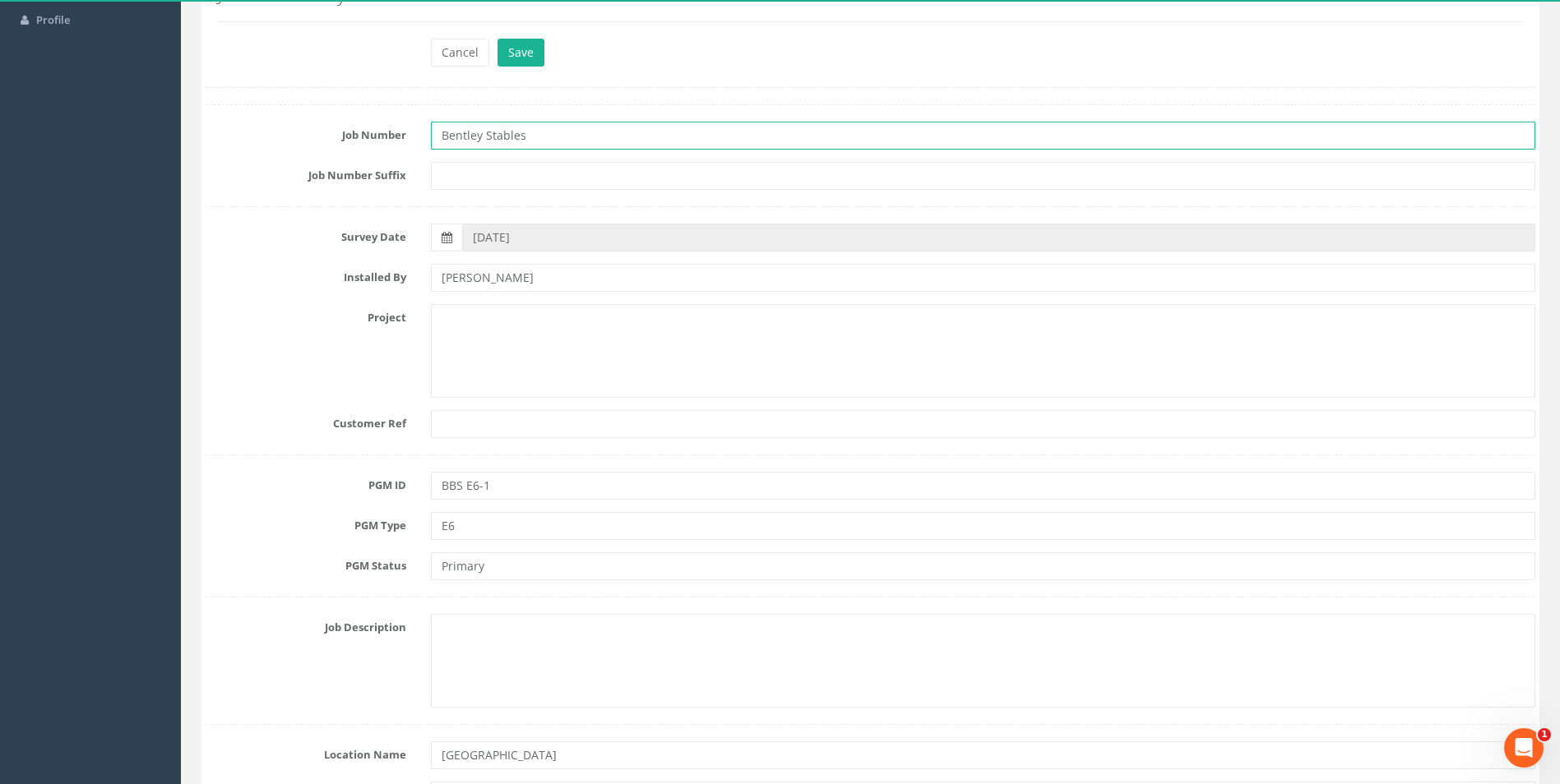
drag, startPoint x: 561, startPoint y: 135, endPoint x: 430, endPoint y: 135, distance: 131.0
click at [430, 135] on div "Bentley Stables" at bounding box center [983, 135] width 1129 height 28
type input "25AEG012687"
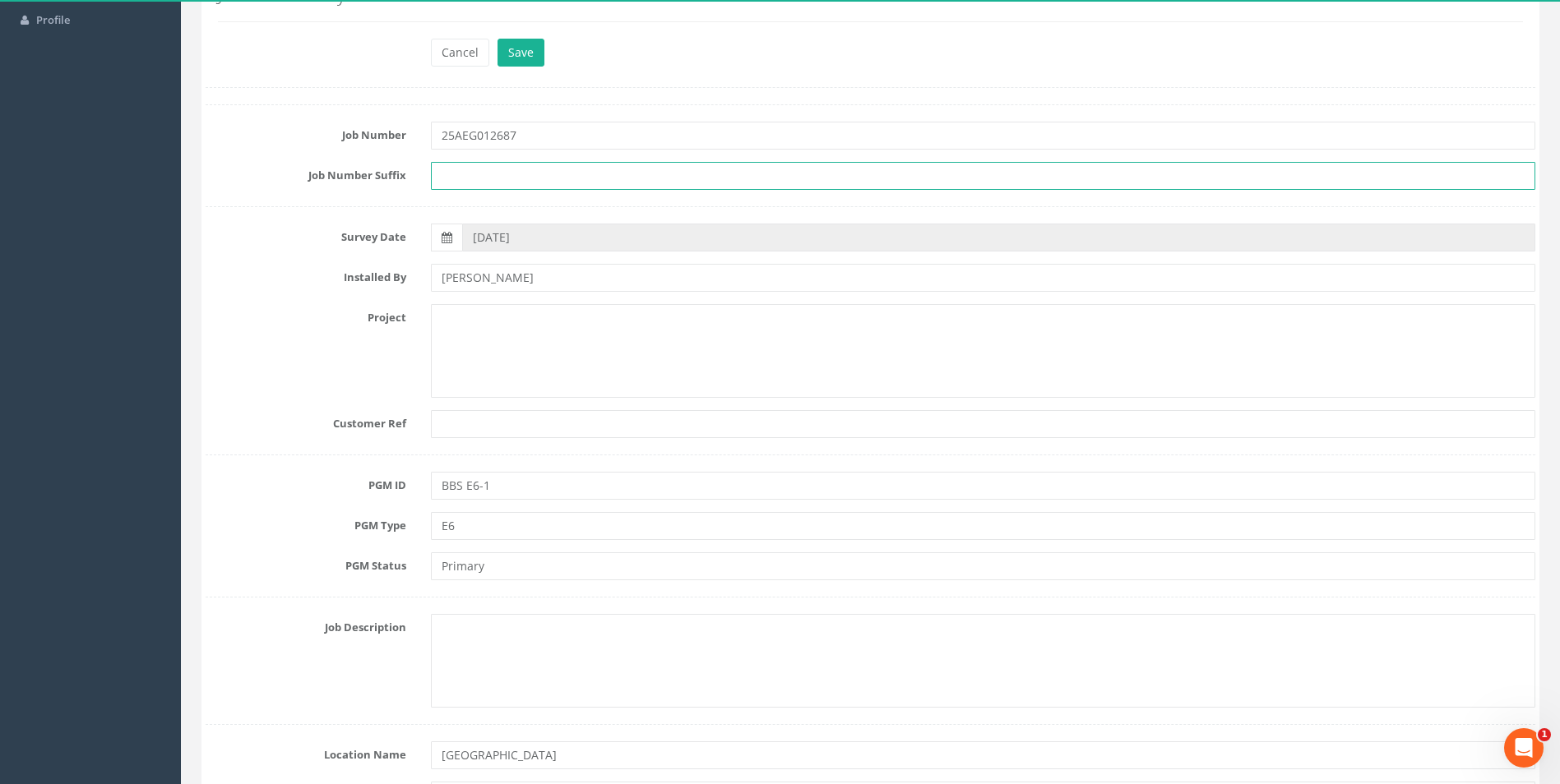
click at [467, 176] on input "text" at bounding box center [983, 176] width 1105 height 28
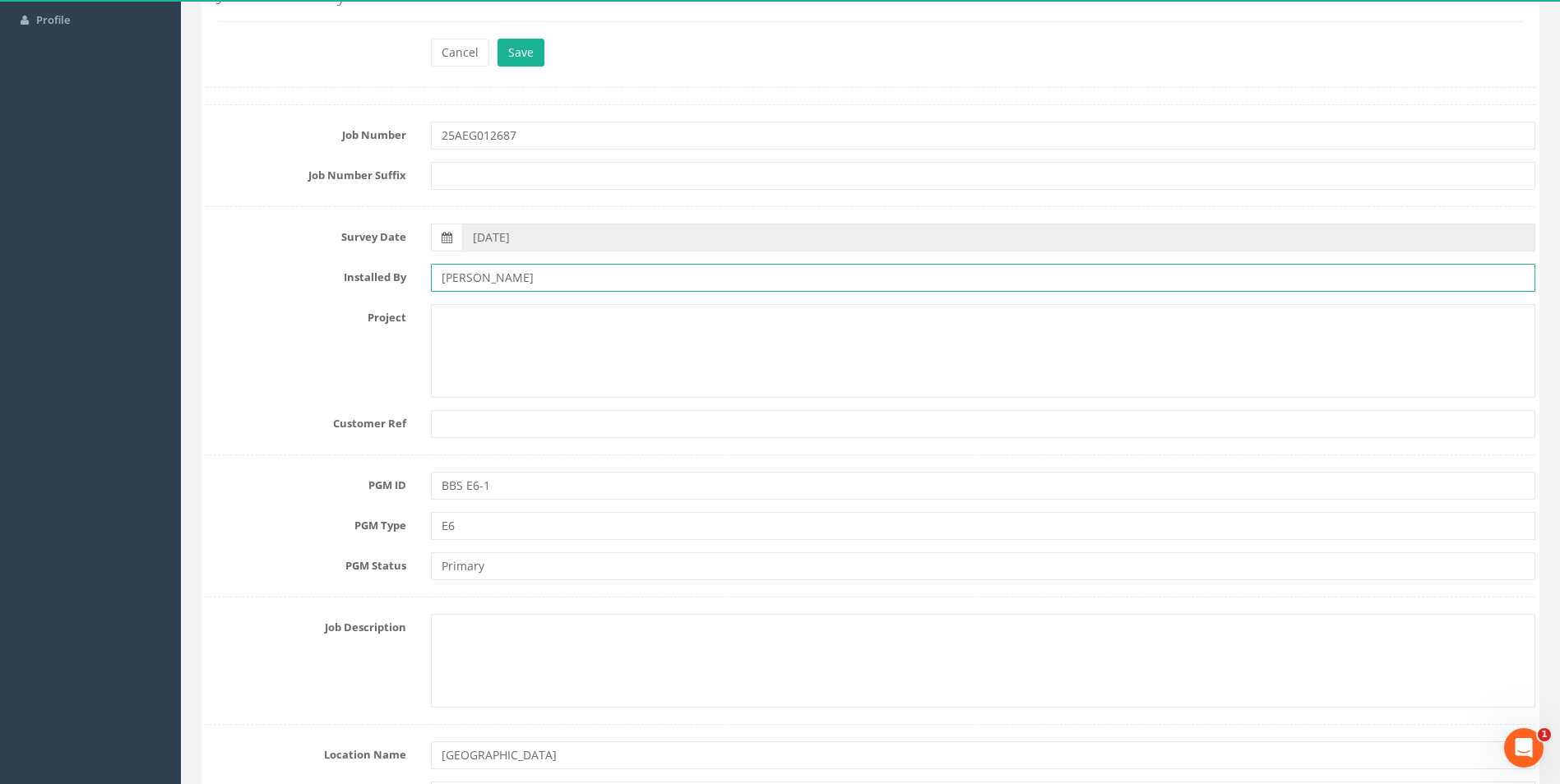
click at [587, 274] on input "[PERSON_NAME]" at bounding box center [983, 278] width 1105 height 28
click at [575, 332] on textarea at bounding box center [983, 350] width 1105 height 94
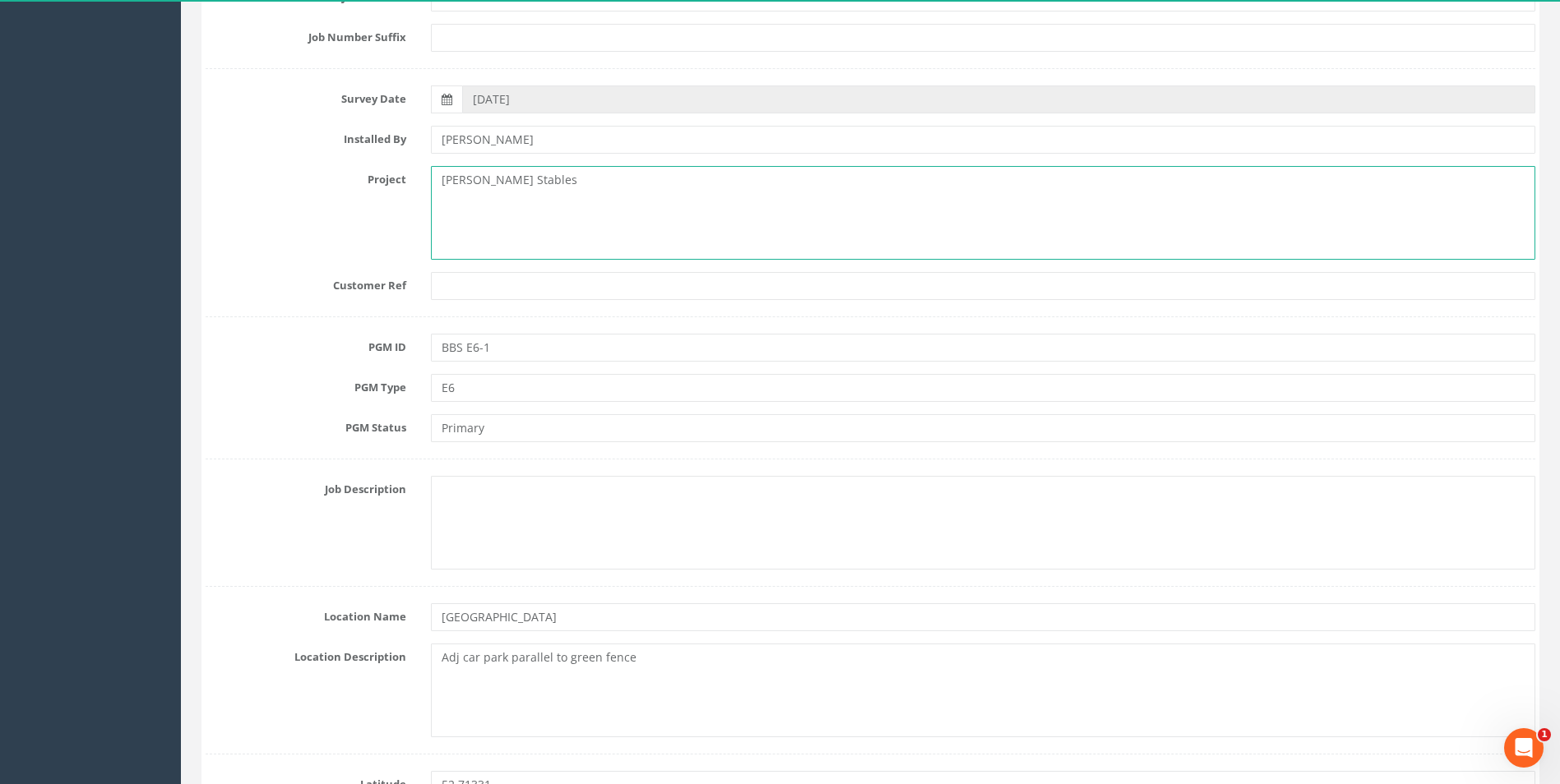
scroll to position [329, 0]
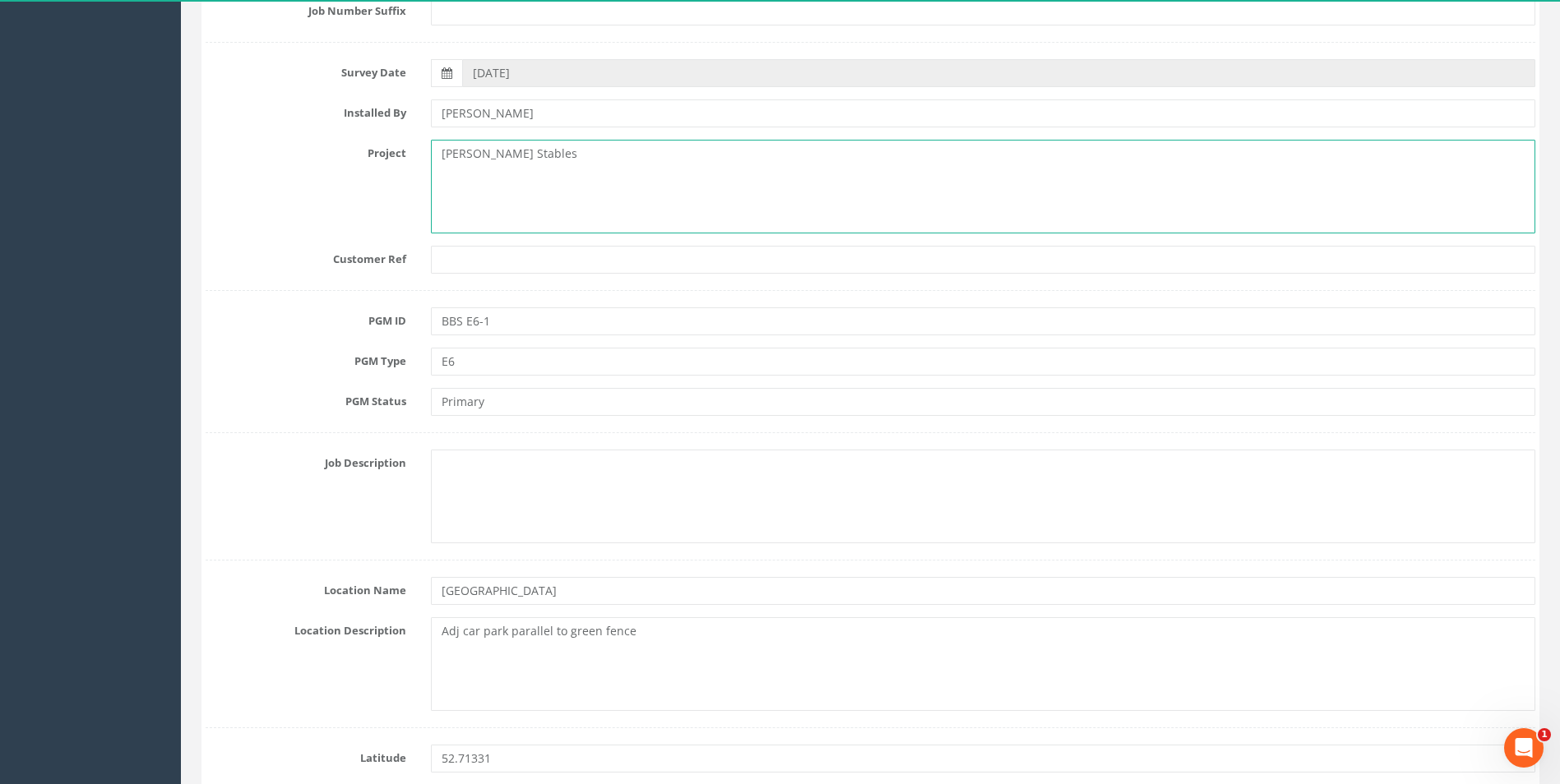
type textarea "[PERSON_NAME] Stables"
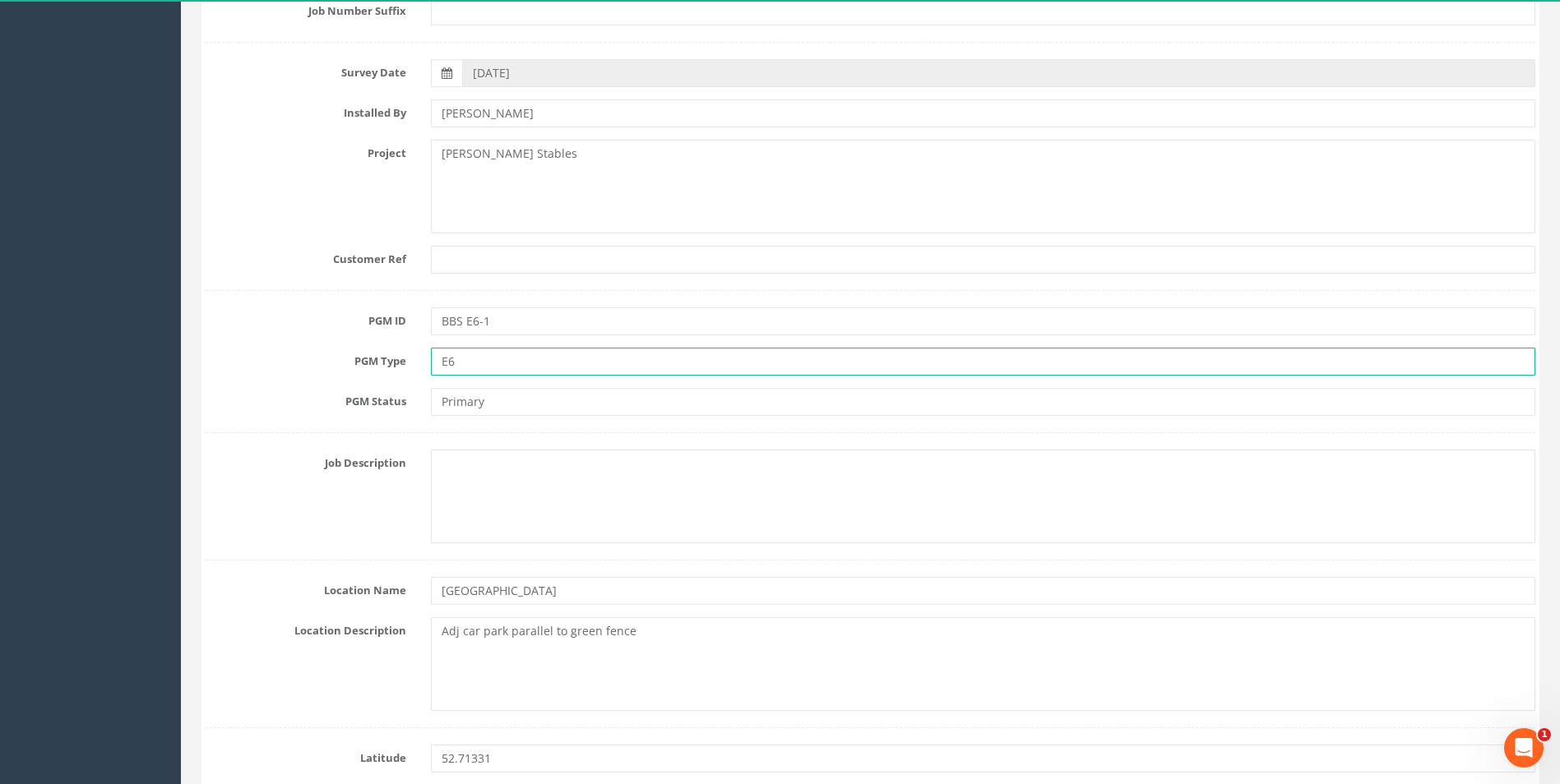
click at [485, 368] on input "E6" at bounding box center [983, 362] width 1105 height 28
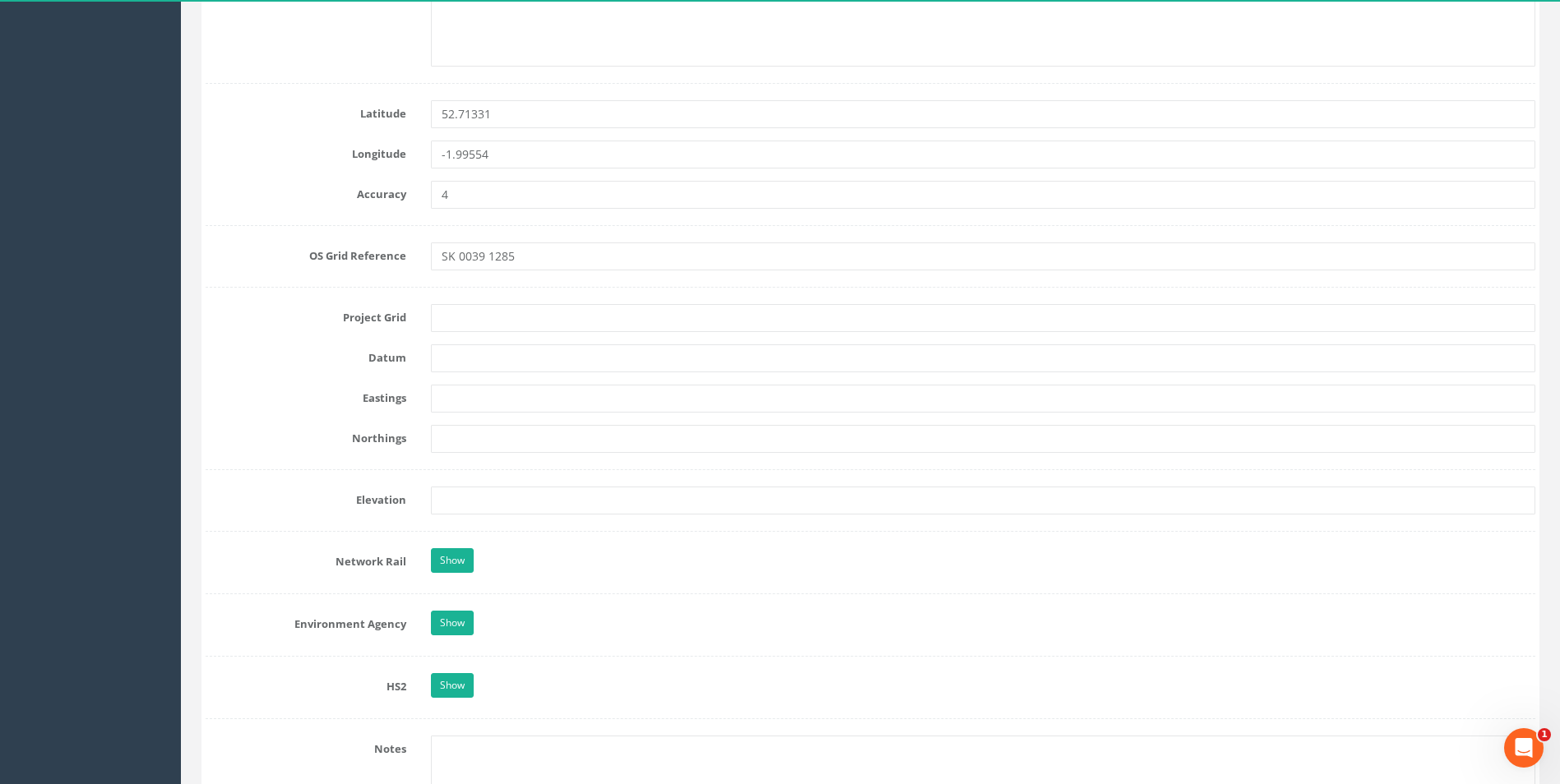
scroll to position [987, 0]
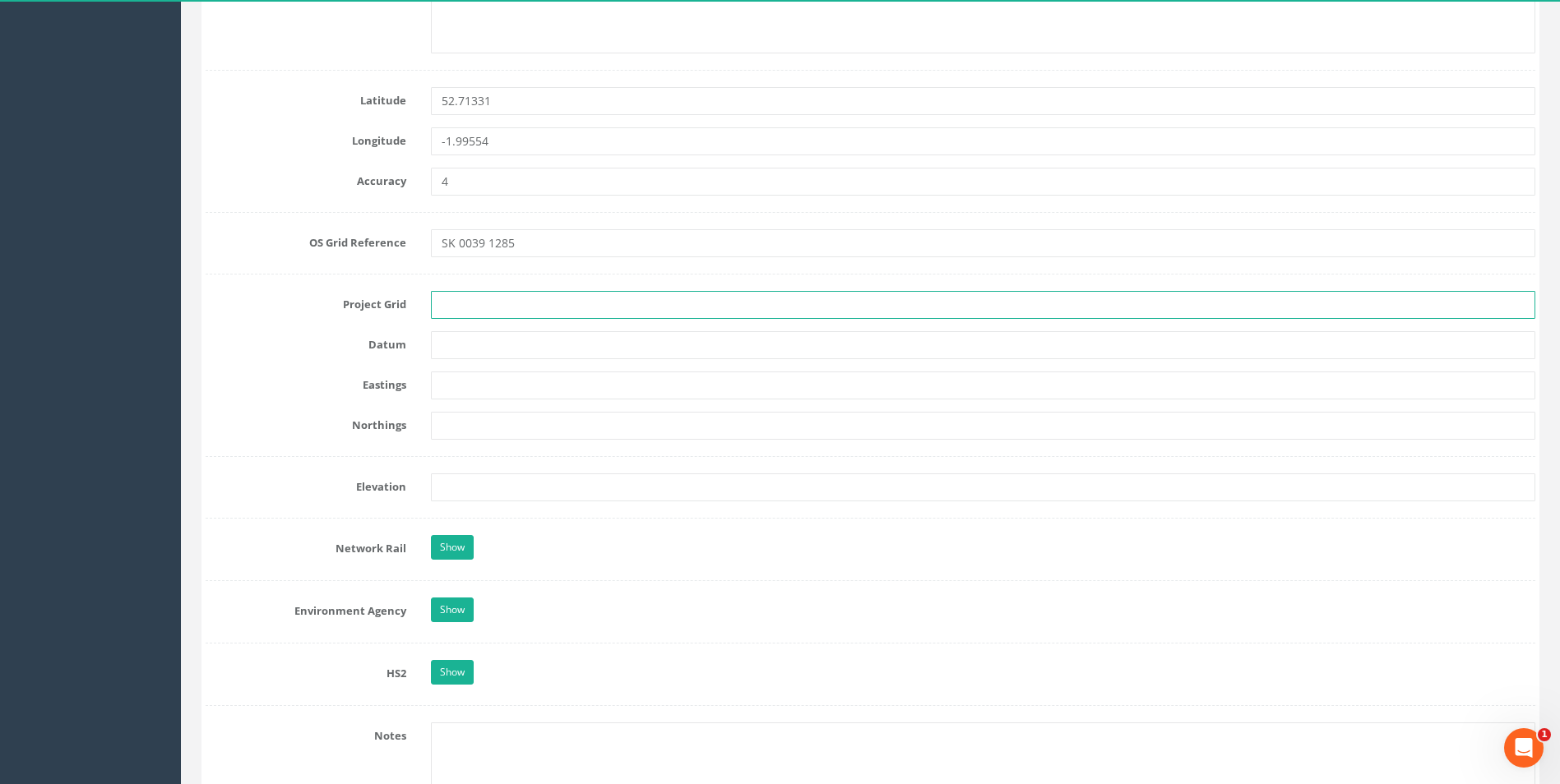
click at [449, 302] on input "text" at bounding box center [983, 305] width 1105 height 28
type input "OS15"
type input "439148.212"
type input "374227.142"
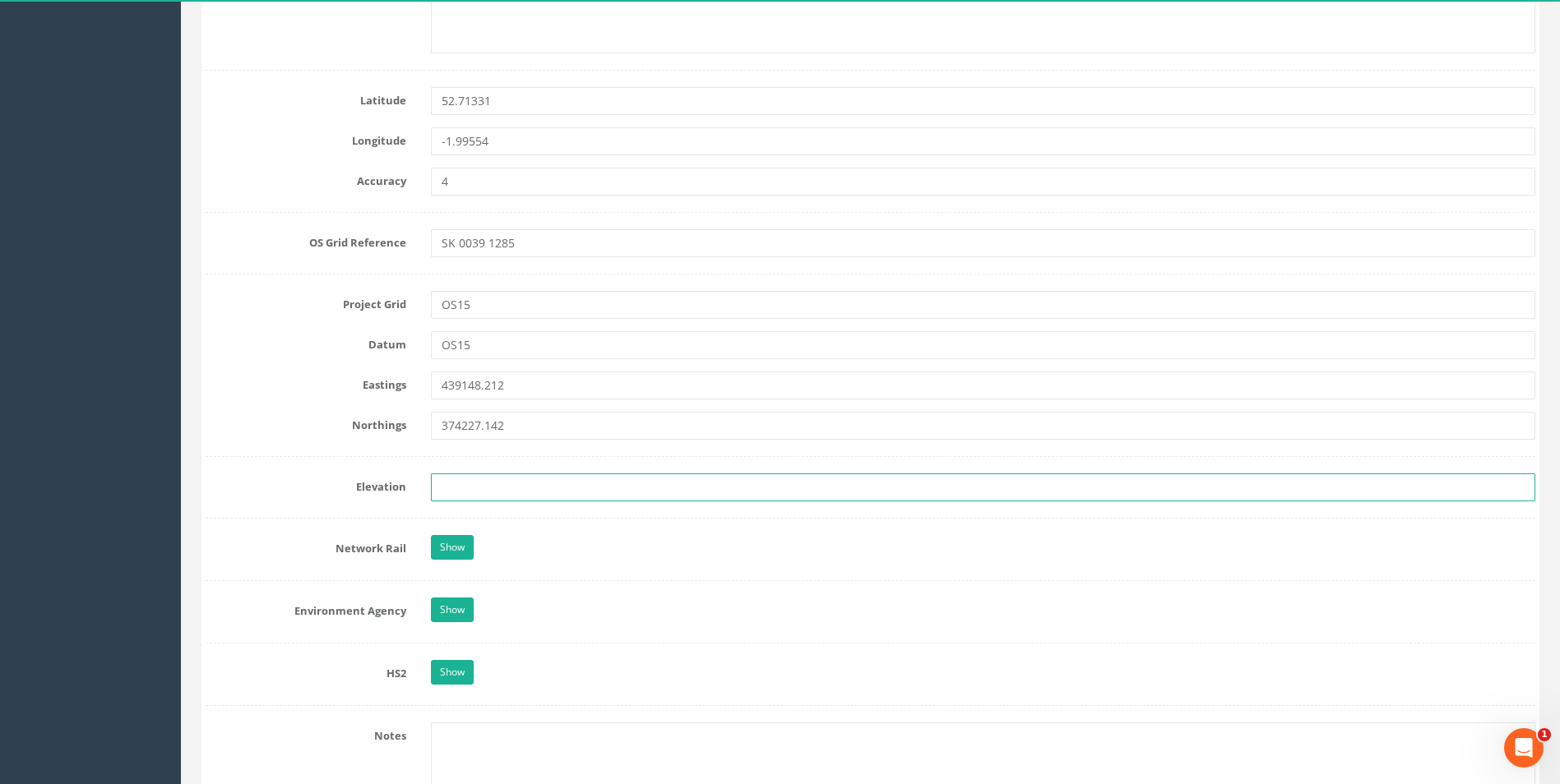
type input "64.175"
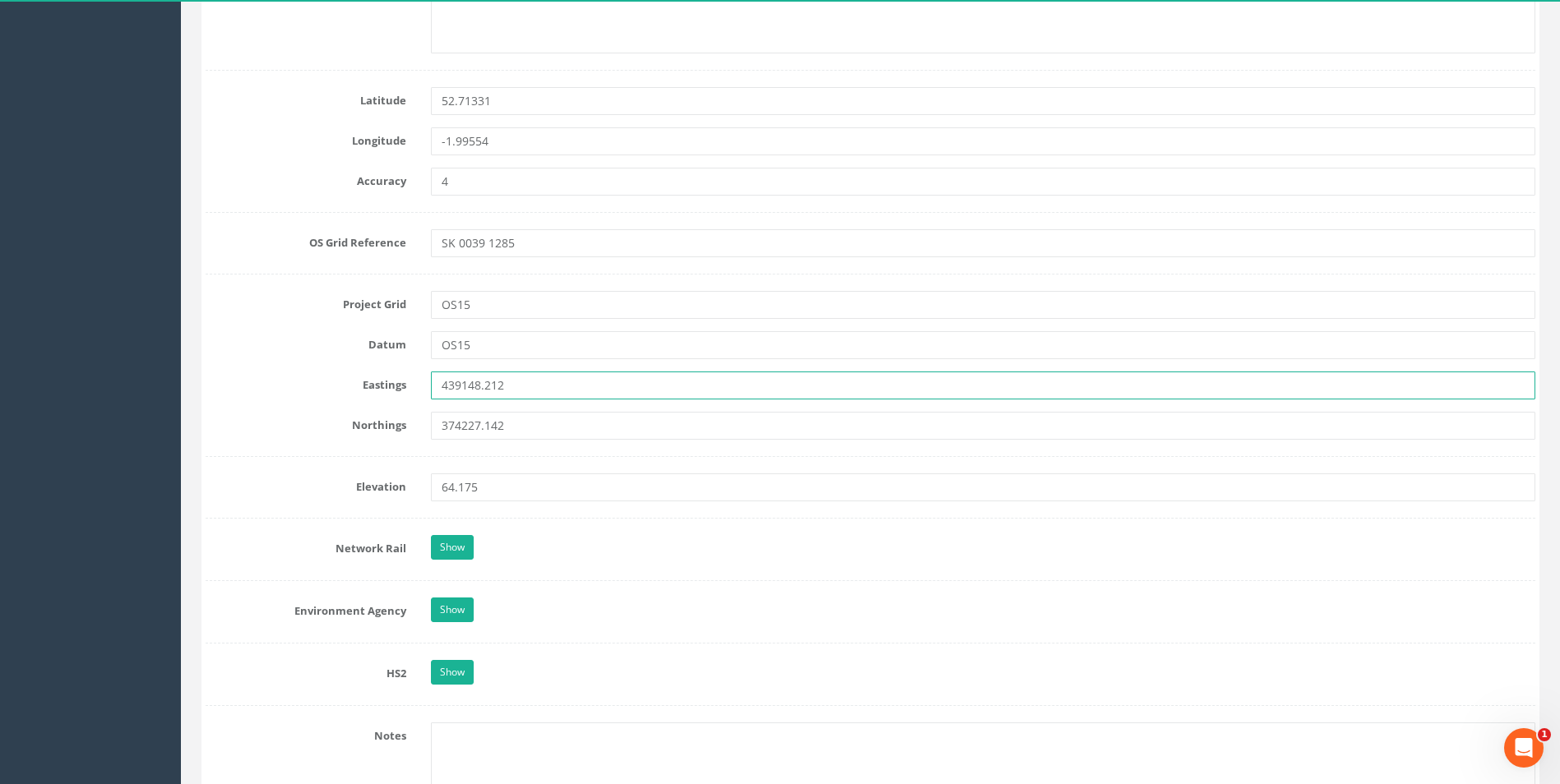
drag, startPoint x: 480, startPoint y: 388, endPoint x: 404, endPoint y: 388, distance: 76.0
click at [404, 388] on div "Eastings 439148.212" at bounding box center [870, 385] width 1355 height 28
type input "400394.808"
type input "312853.898"
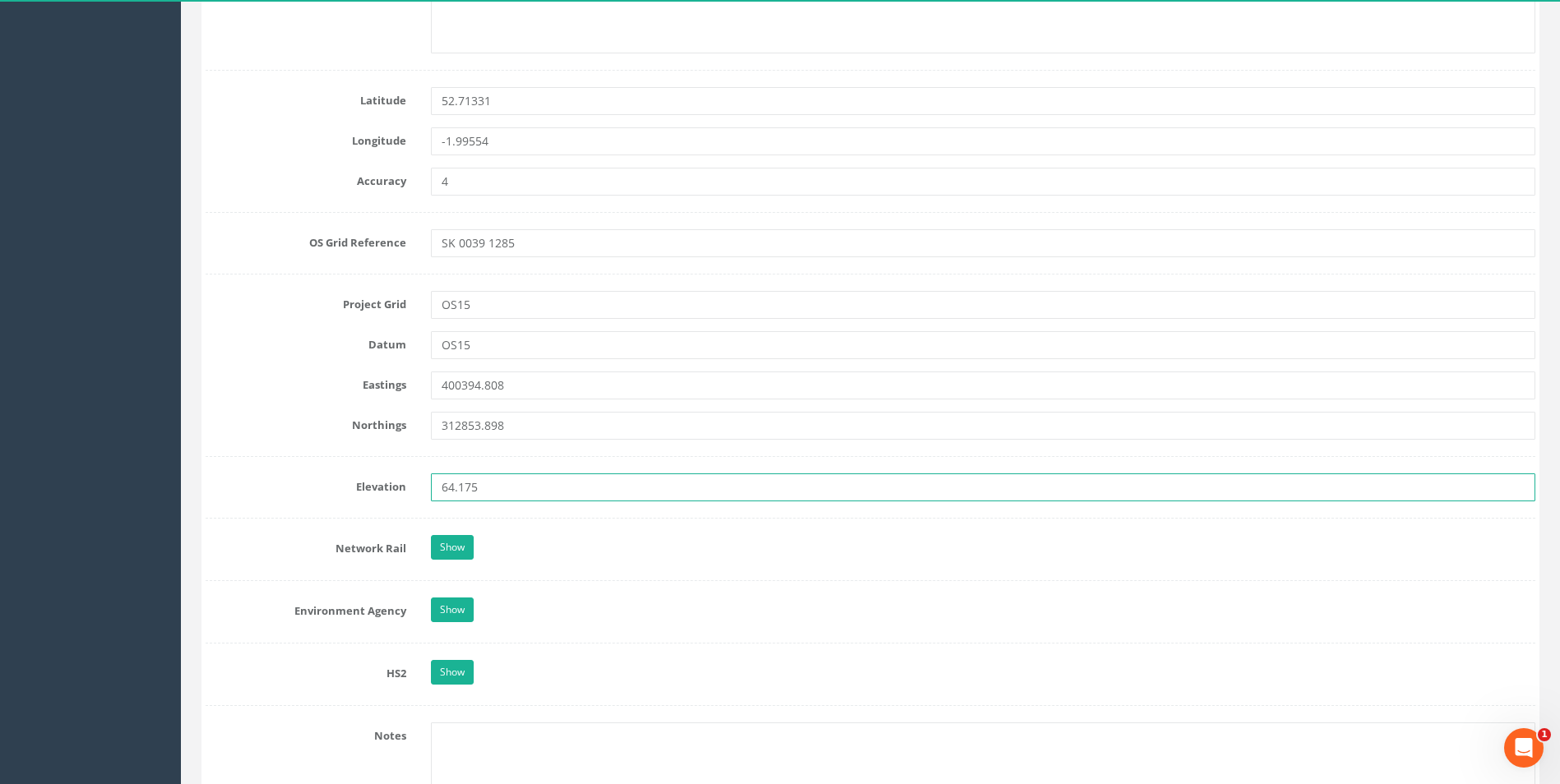
drag, startPoint x: 534, startPoint y: 489, endPoint x: 422, endPoint y: 481, distance: 112.3
click at [422, 481] on div "64.175" at bounding box center [983, 487] width 1129 height 28
type input "156.270"
click at [596, 535] on div "Show" at bounding box center [983, 550] width 1129 height 29
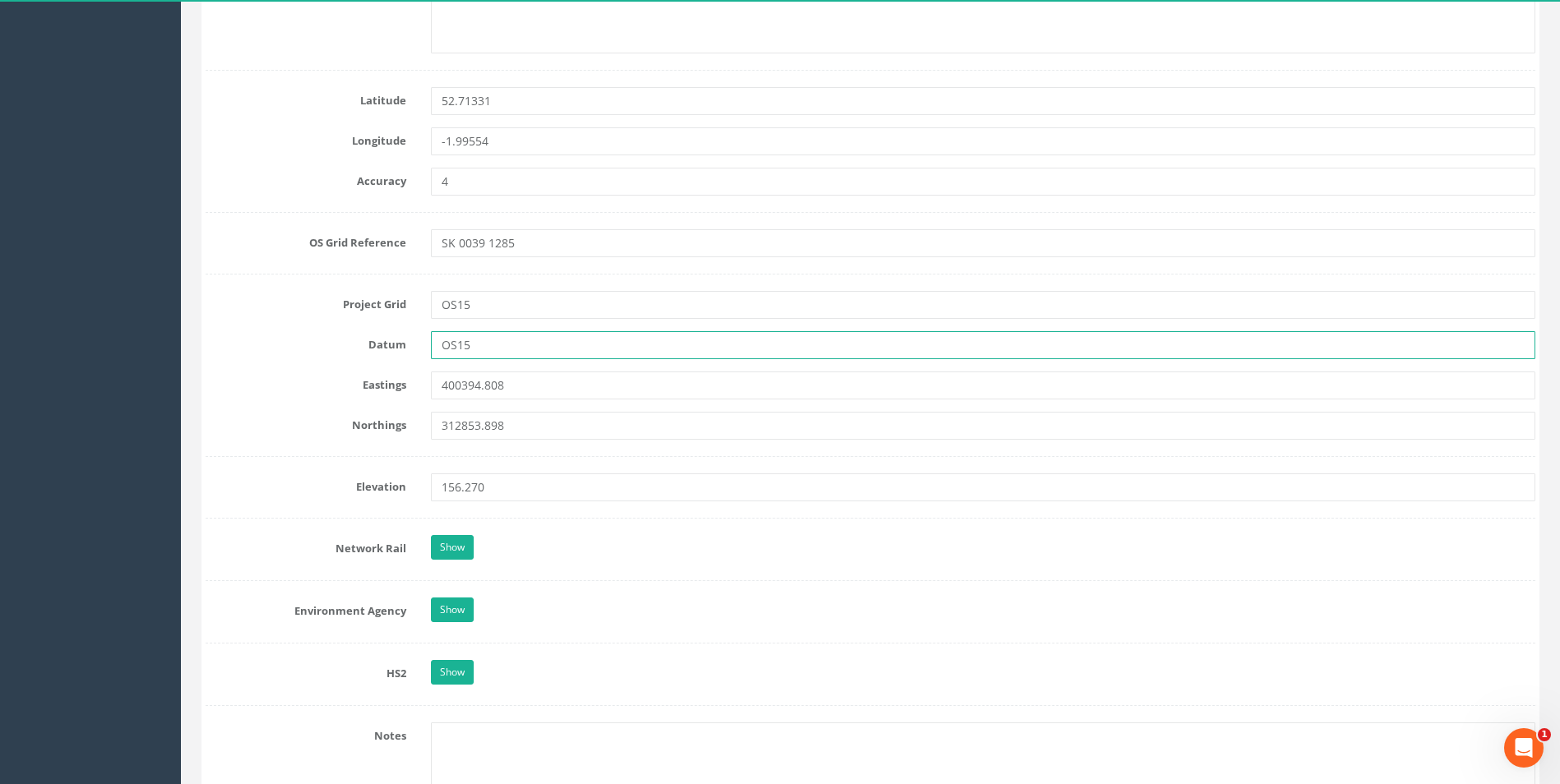
click at [479, 342] on input "OS15" at bounding box center [983, 345] width 1105 height 28
click at [457, 346] on input "OS15" at bounding box center [983, 345] width 1105 height 28
type input "OSGB 15"
click at [458, 304] on input "OS15" at bounding box center [983, 305] width 1105 height 28
click at [510, 313] on input "OSGB 15" at bounding box center [983, 305] width 1105 height 28
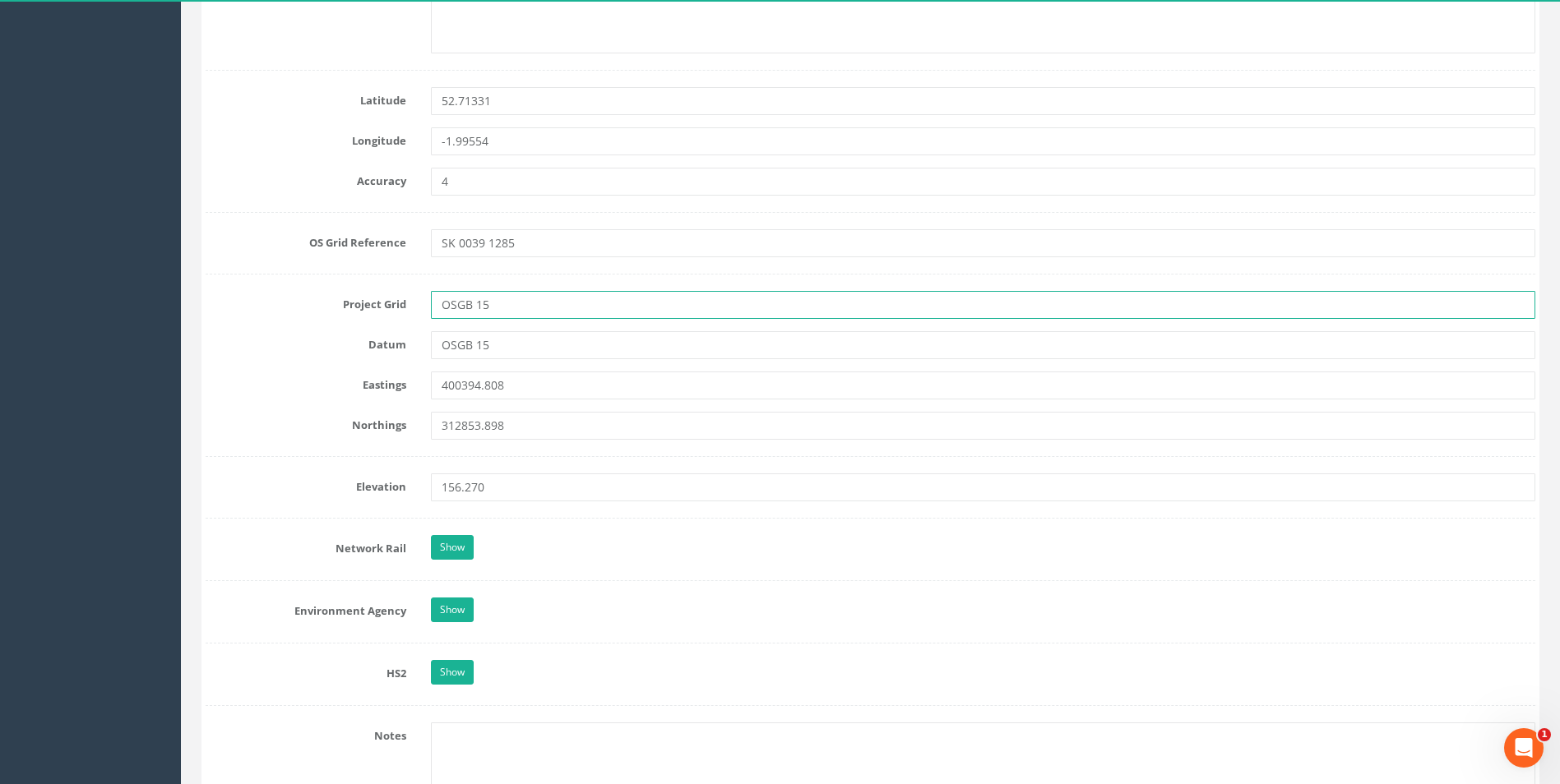
type input "OSGB 15"
click at [535, 346] on input "OSGB 15" at bounding box center [983, 345] width 1105 height 28
click at [573, 410] on form "Cancel Save Delete Job Number 25AEG012687 Job Number Suffix Survey Date [DATE] …" at bounding box center [870, 470] width 1329 height 2506
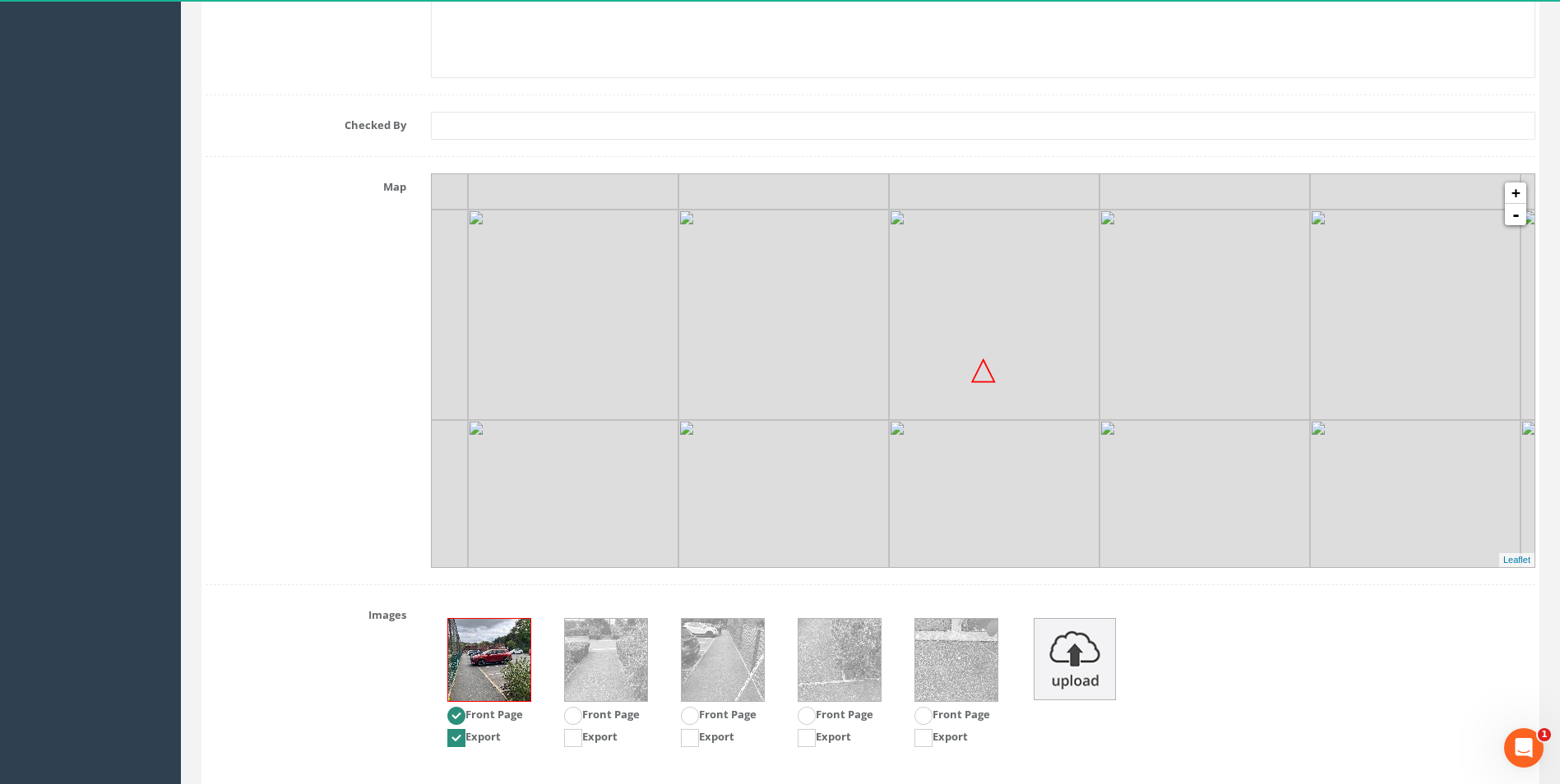
scroll to position [1726, 0]
click at [1523, 192] on link "+" at bounding box center [1516, 192] width 21 height 21
click at [1140, 343] on img at bounding box center [1118, 361] width 210 height 210
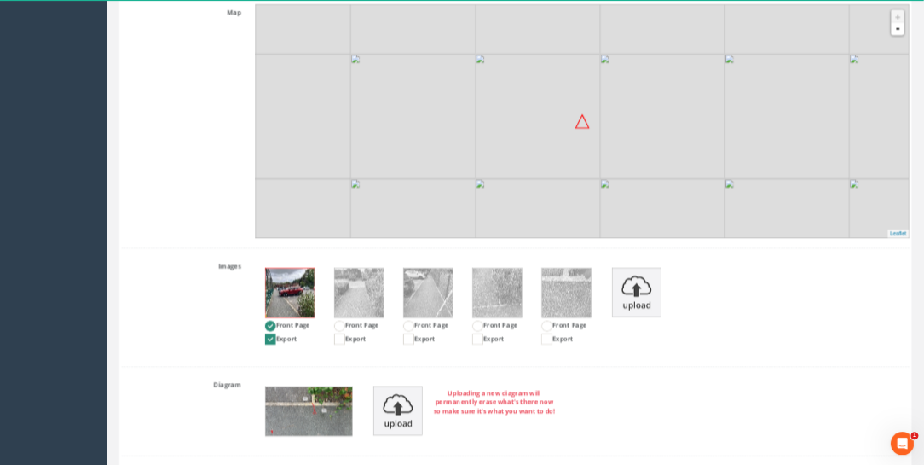
scroll to position [2046, 0]
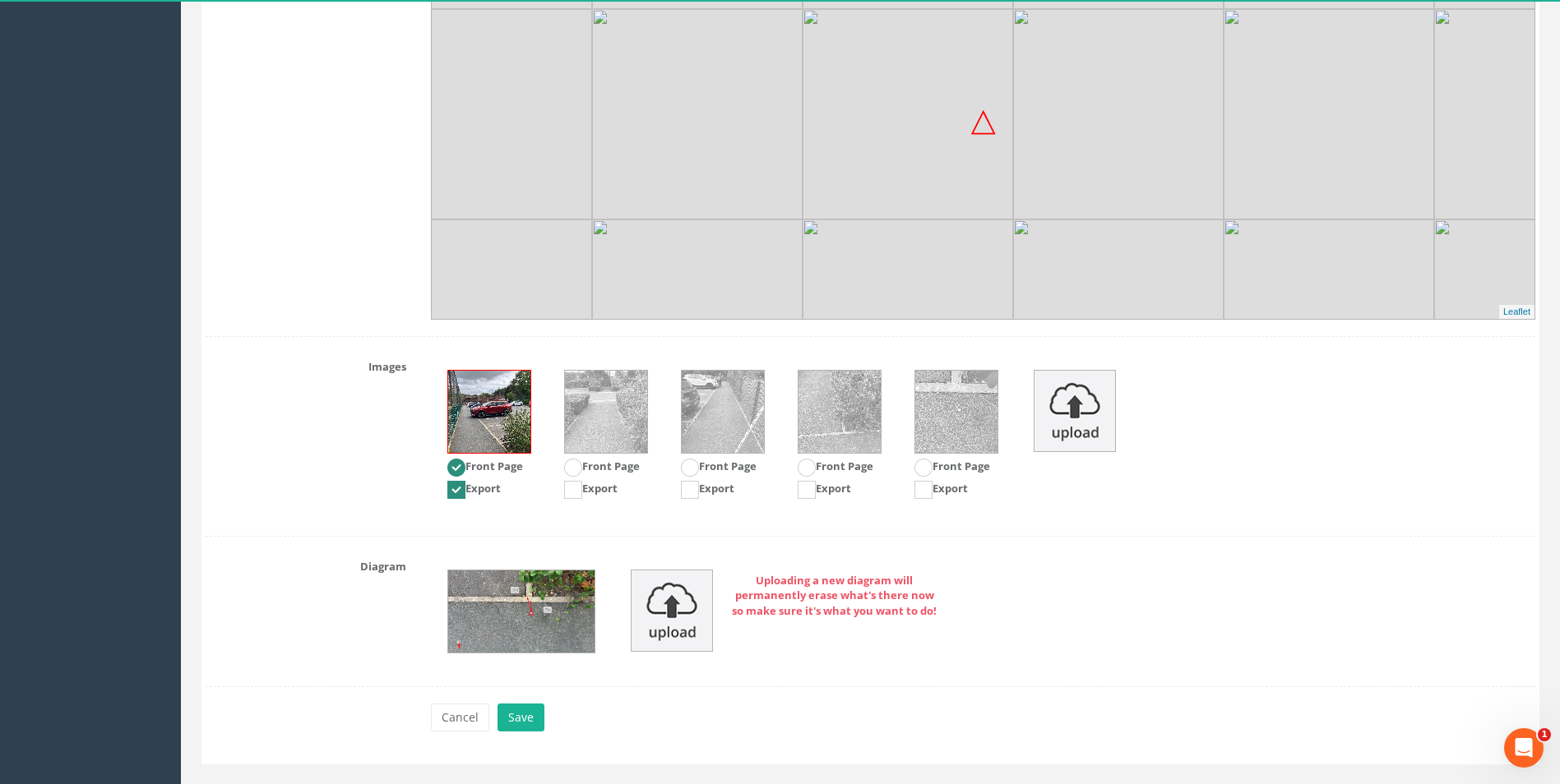
click at [538, 615] on img at bounding box center [522, 611] width 147 height 82
click at [536, 615] on img at bounding box center [522, 611] width 147 height 82
click at [534, 616] on img at bounding box center [522, 611] width 147 height 82
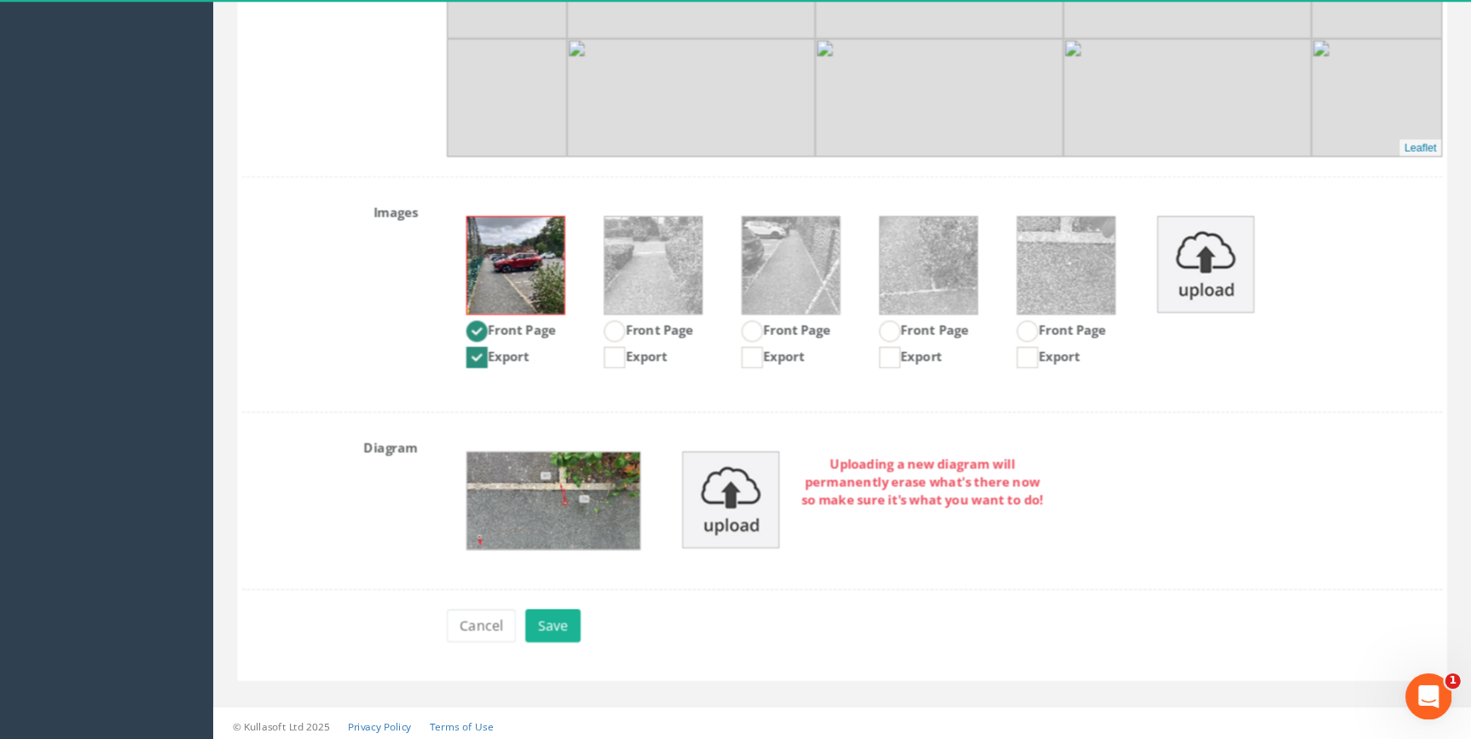
scroll to position [2153, 0]
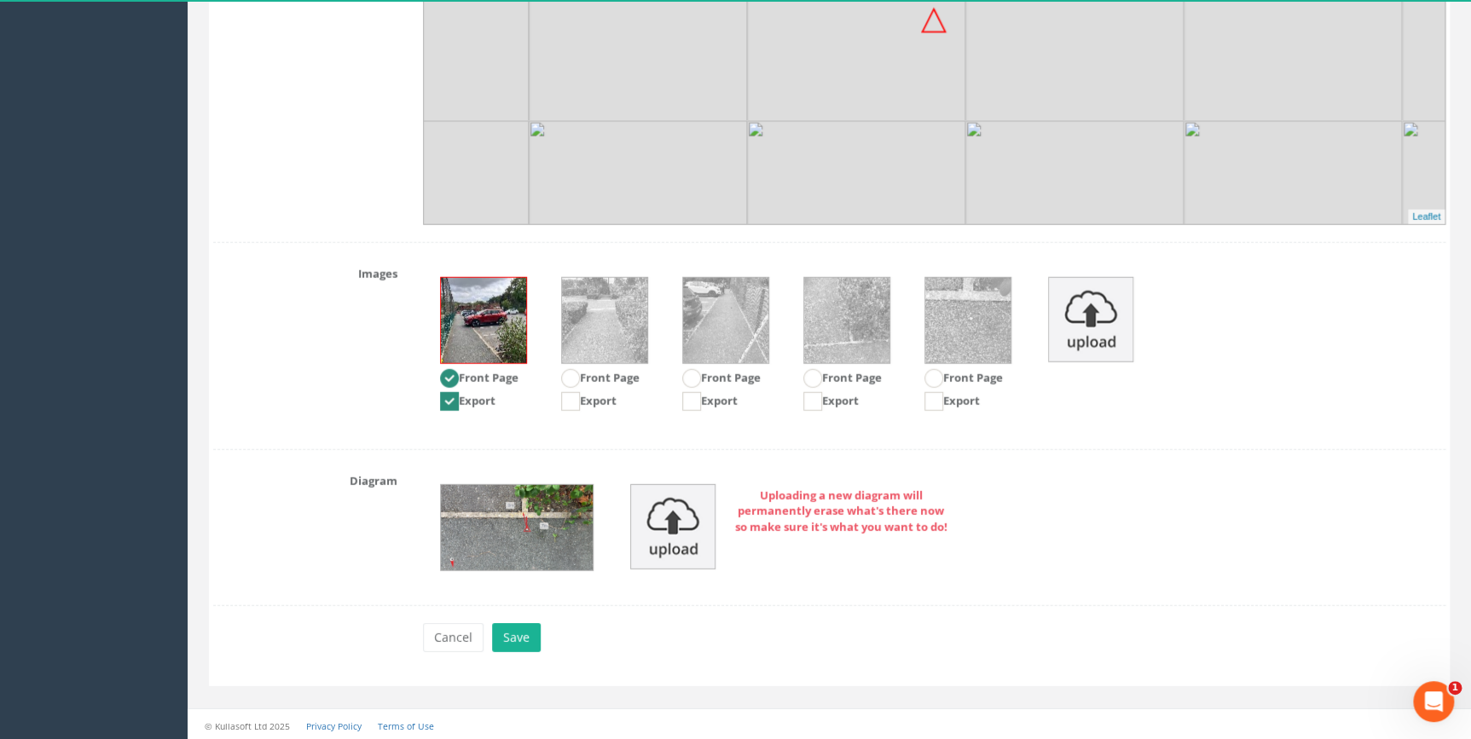
click at [1110, 492] on div "Uploading a new diagram will permanently erase what's there now so make sure it…" at bounding box center [934, 527] width 1048 height 121
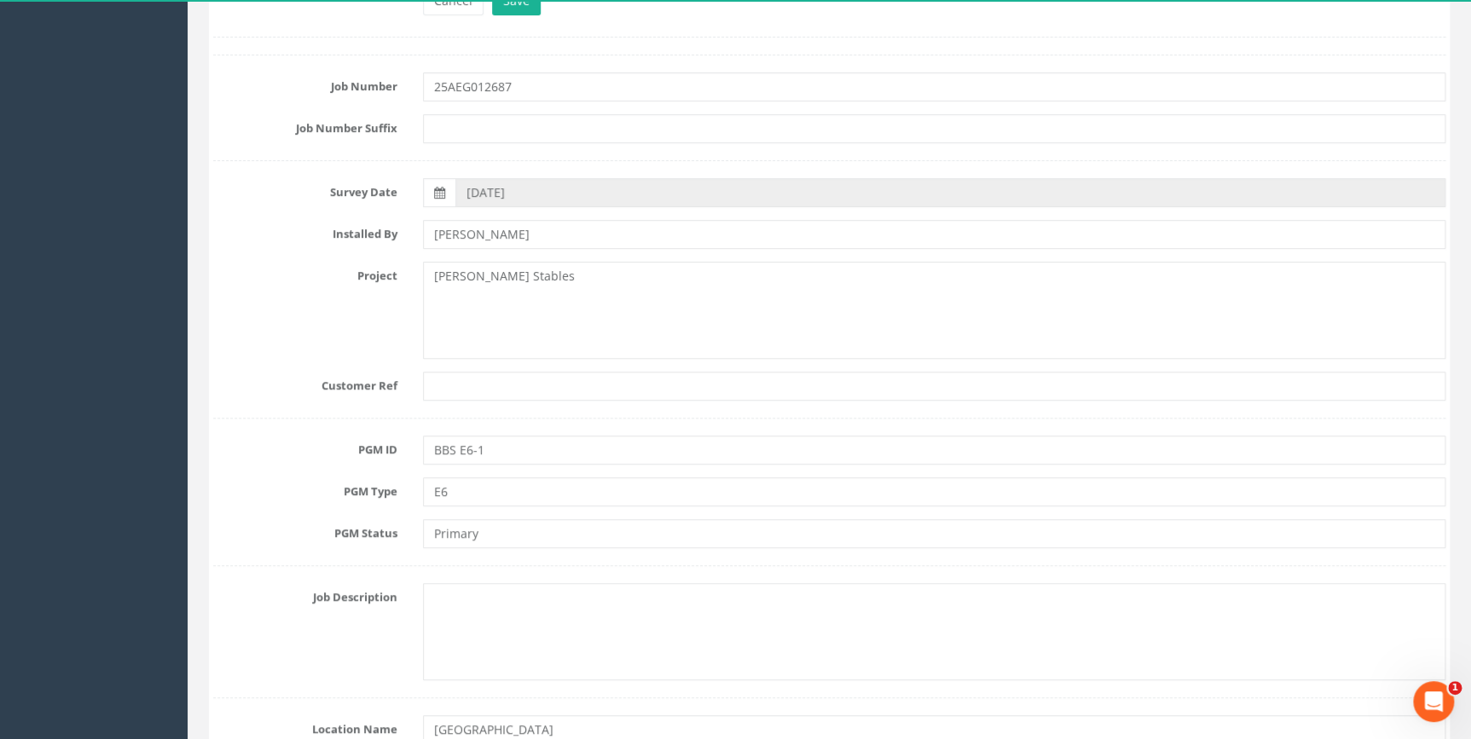
scroll to position [77, 0]
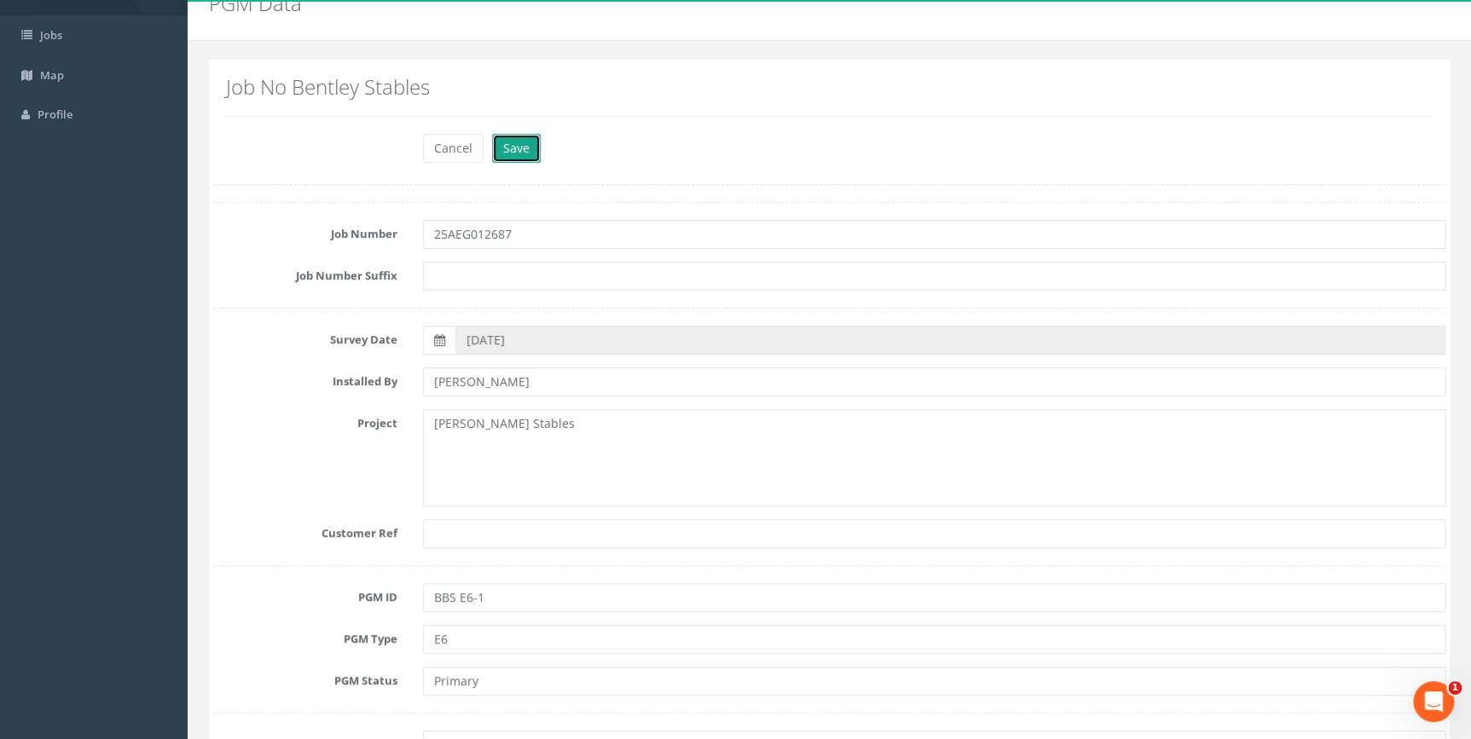
click at [529, 147] on button "Save" at bounding box center [516, 148] width 49 height 29
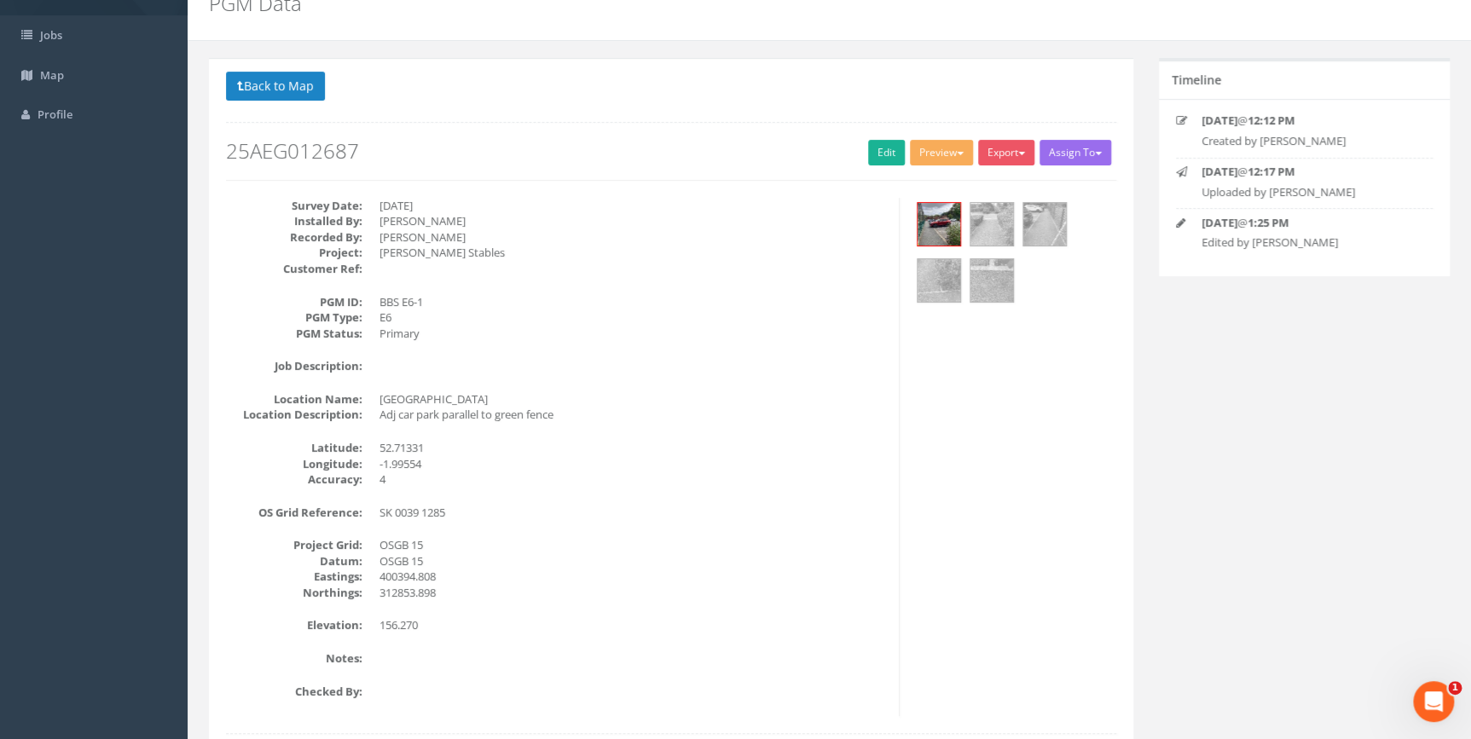
click at [639, 425] on div "Survey Date: [DATE] Installed By: [PERSON_NAME] Recorded By: [PERSON_NAME] Proj…" at bounding box center [556, 457] width 686 height 518
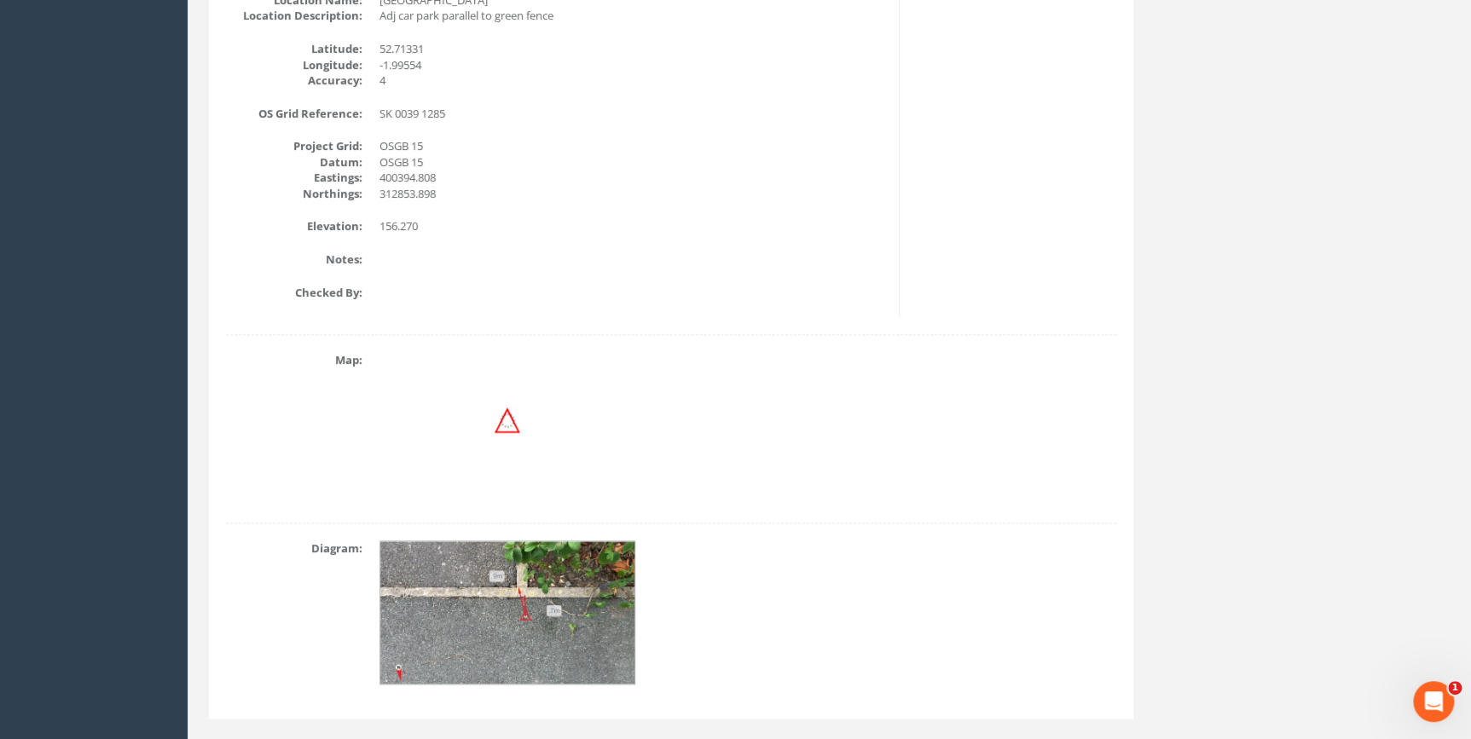
scroll to position [510, 0]
